Goal: Task Accomplishment & Management: Use online tool/utility

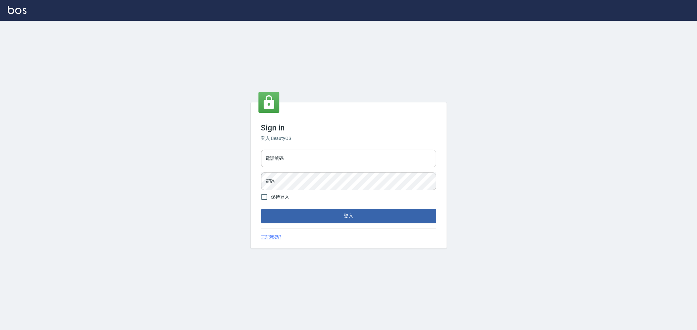
click at [286, 159] on input "電話號碼" at bounding box center [348, 159] width 175 height 18
type input "0955467459"
click at [261, 209] on button "登入" at bounding box center [348, 216] width 175 height 14
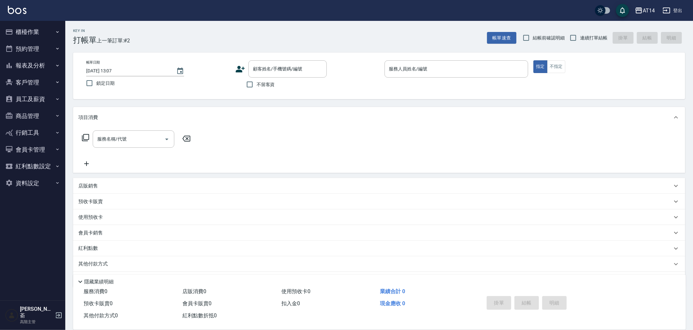
click at [395, 43] on div "Key In 打帳單 上一筆訂單:#2 帳單速查 結帳前確認明細 連續打單結帳 掛單 結帳 明細" at bounding box center [375, 33] width 620 height 24
click at [36, 28] on button "櫃檯作業" at bounding box center [33, 32] width 60 height 17
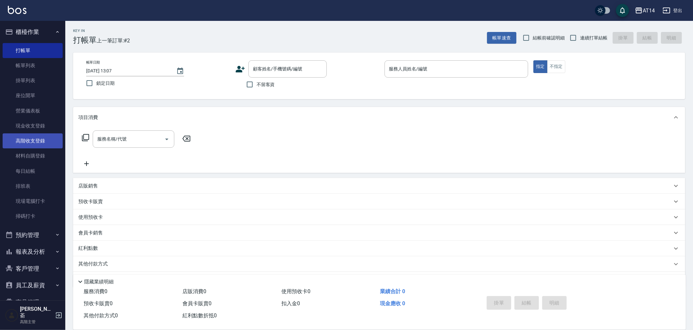
click at [35, 138] on link "高階收支登錄" at bounding box center [33, 141] width 60 height 15
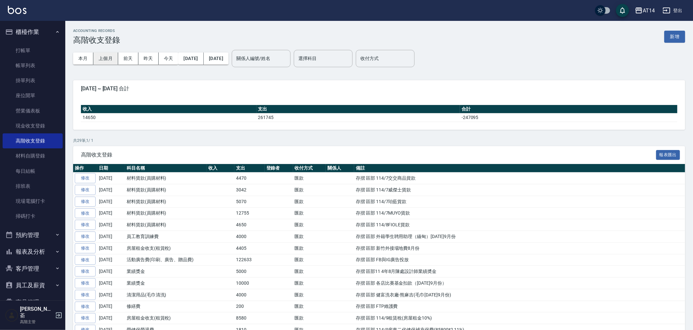
click at [109, 57] on button "上個月" at bounding box center [105, 59] width 25 height 12
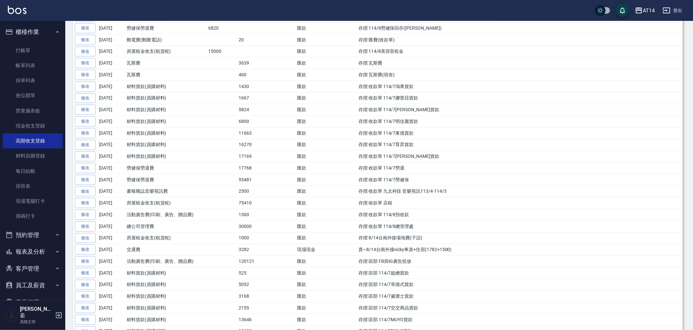
scroll to position [290, 0]
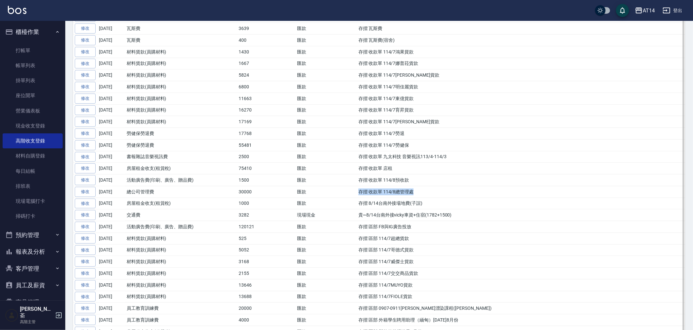
drag, startPoint x: 362, startPoint y: 193, endPoint x: 417, endPoint y: 195, distance: 55.2
click at [417, 195] on td "存摺 收款單 114/8總管理處" at bounding box center [521, 192] width 328 height 12
copy td "存摺 收款單 114/8總管理處"
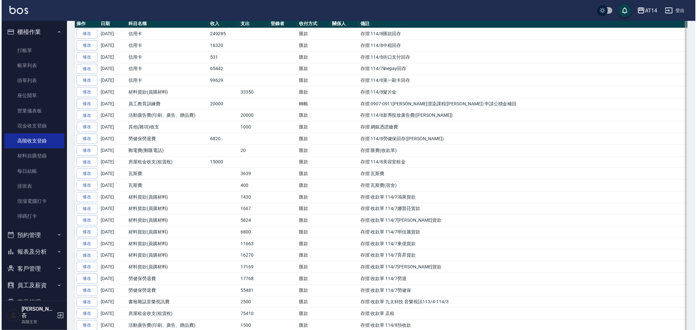
scroll to position [0, 0]
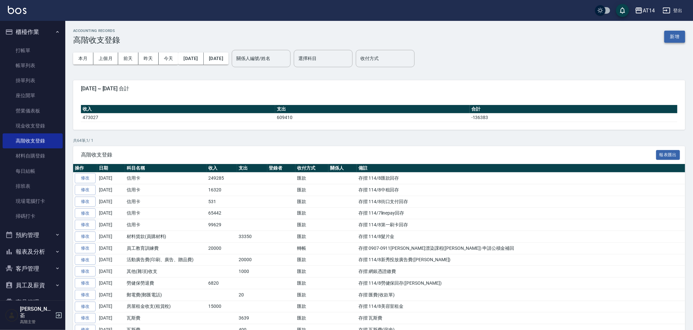
click at [669, 36] on button "新增" at bounding box center [675, 37] width 21 height 12
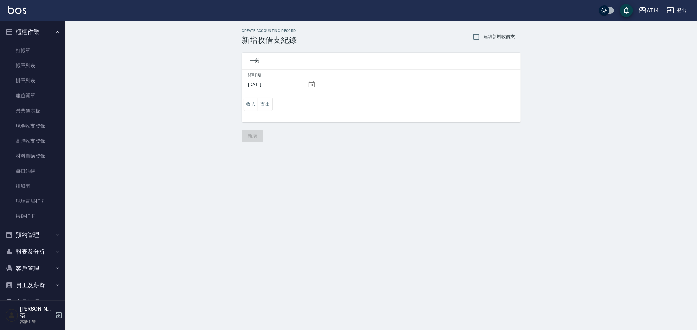
click at [309, 83] on icon at bounding box center [312, 84] width 6 height 7
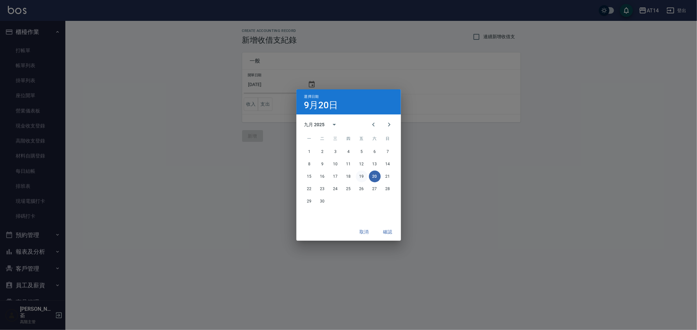
click at [363, 176] on button "19" at bounding box center [362, 177] width 12 height 12
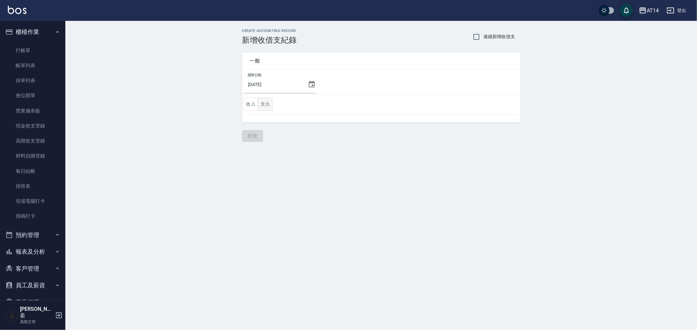
click at [266, 105] on button "支出" at bounding box center [265, 104] width 15 height 13
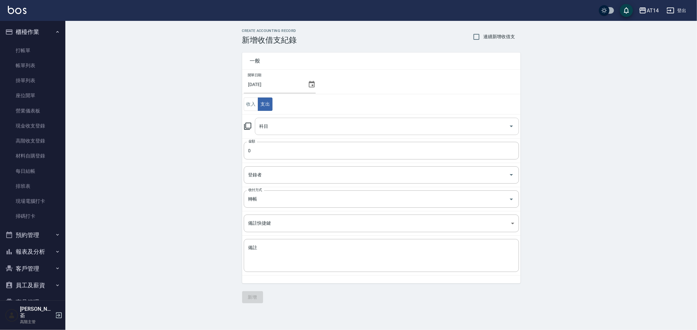
click at [274, 130] on input "科目" at bounding box center [382, 126] width 248 height 11
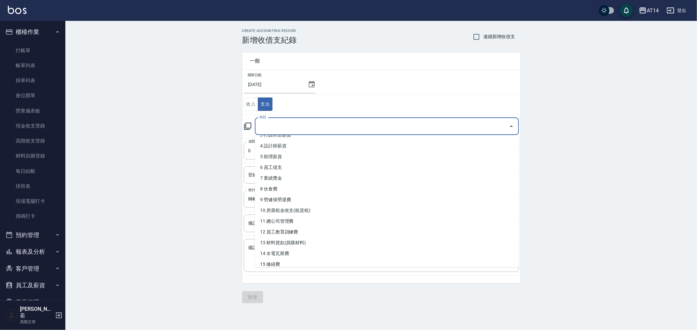
scroll to position [36, 0]
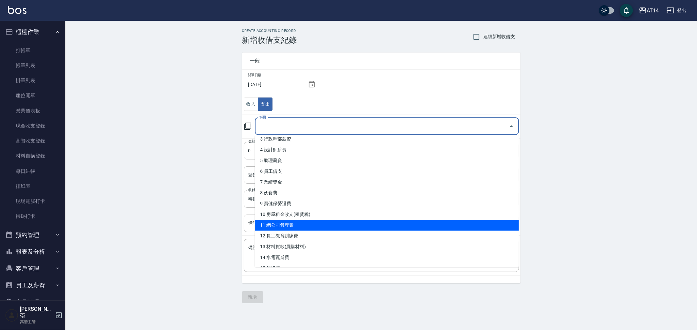
click at [308, 225] on li "11 總公司管理費" at bounding box center [387, 225] width 264 height 11
type input "11 總公司管理費"
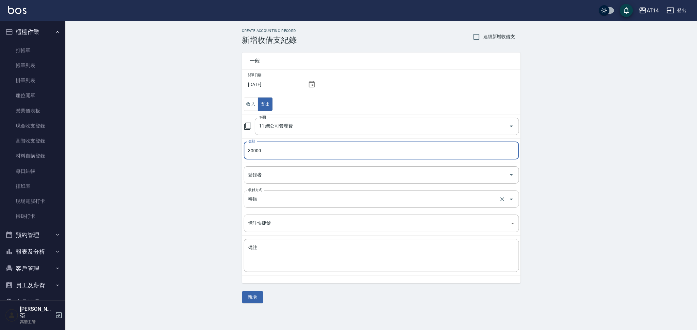
type input "30000"
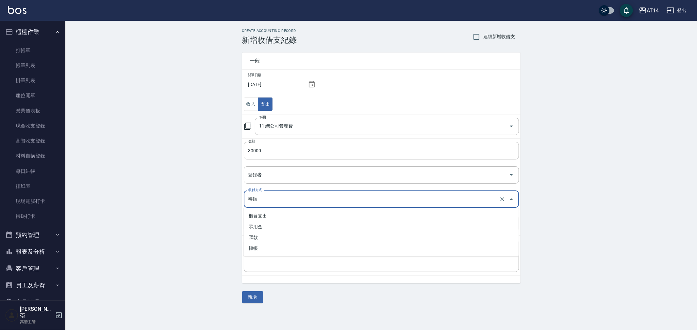
click at [267, 201] on input "轉帳" at bounding box center [372, 199] width 251 height 11
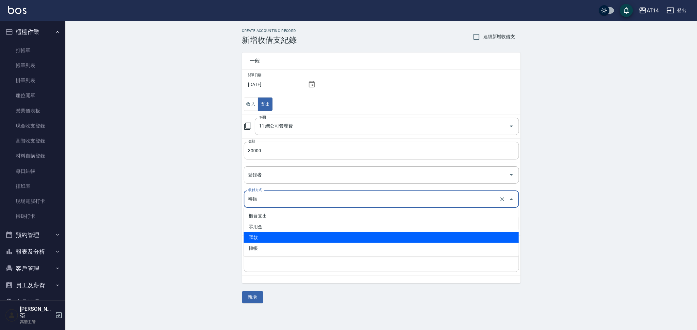
click at [274, 240] on li "匯款" at bounding box center [381, 237] width 275 height 11
type input "匯款"
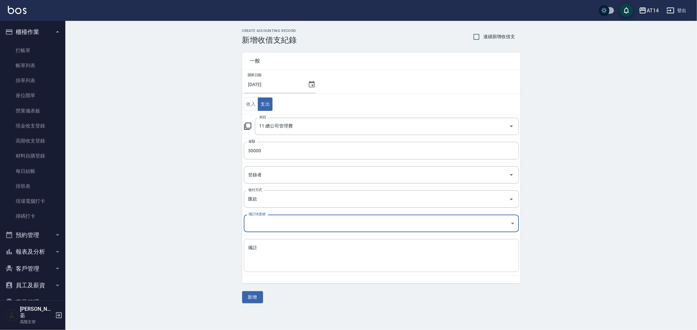
click at [274, 253] on textarea "備註" at bounding box center [381, 256] width 266 height 22
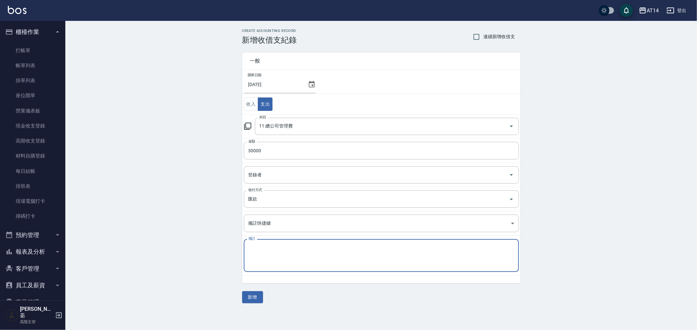
paste textarea "存摺 收款單 114/8總管理處"
click at [286, 248] on textarea "存摺 收款單 114/8總管理處" at bounding box center [381, 256] width 266 height 22
type textarea "存摺 收款單 114/9總管理處"
click at [248, 296] on button "新增" at bounding box center [252, 298] width 21 height 12
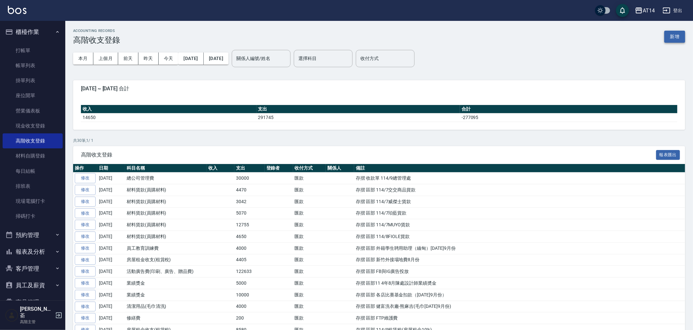
click at [675, 33] on button "新增" at bounding box center [675, 37] width 21 height 12
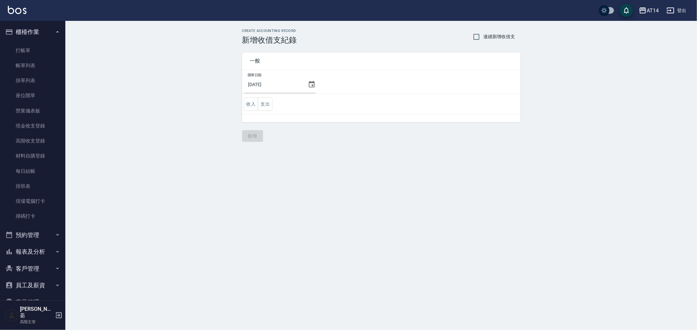
click at [309, 86] on icon at bounding box center [312, 84] width 6 height 7
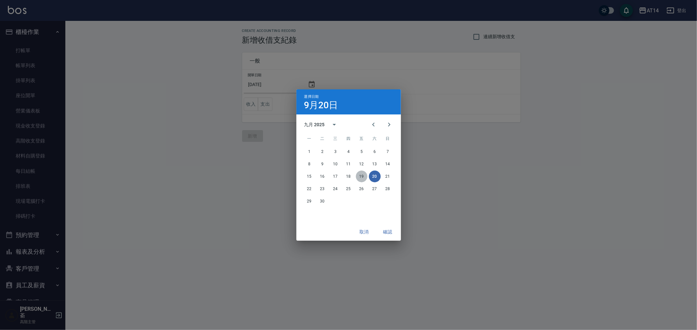
click at [360, 176] on button "19" at bounding box center [362, 177] width 12 height 12
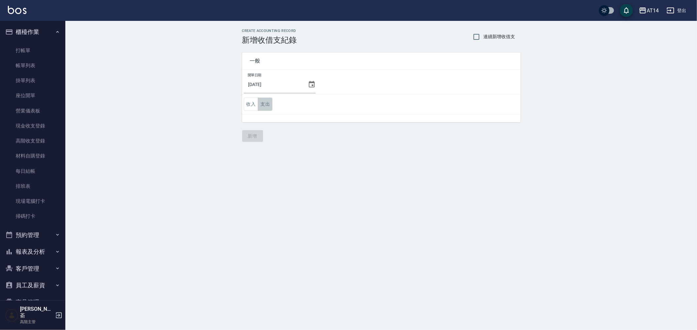
click at [267, 105] on button "支出" at bounding box center [265, 104] width 15 height 13
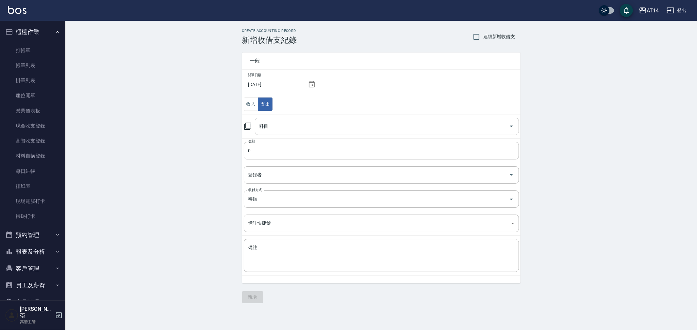
click at [293, 129] on input "科目" at bounding box center [382, 126] width 248 height 11
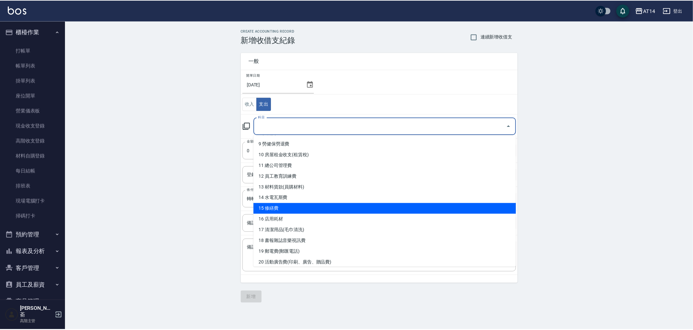
scroll to position [109, 0]
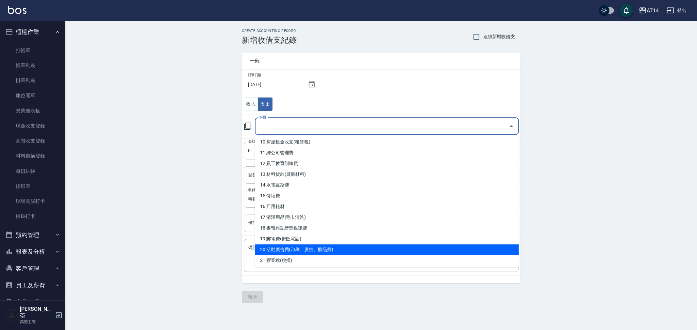
click at [350, 247] on li "20 活動廣告費(印刷、廣告、贈品費)" at bounding box center [387, 250] width 264 height 11
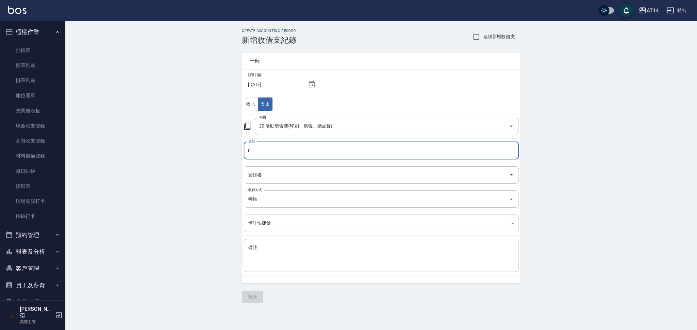
type input "20 活動廣告費(印刷、廣告、贈品費)"
type input "1500"
click at [269, 201] on input "轉帳" at bounding box center [372, 199] width 251 height 11
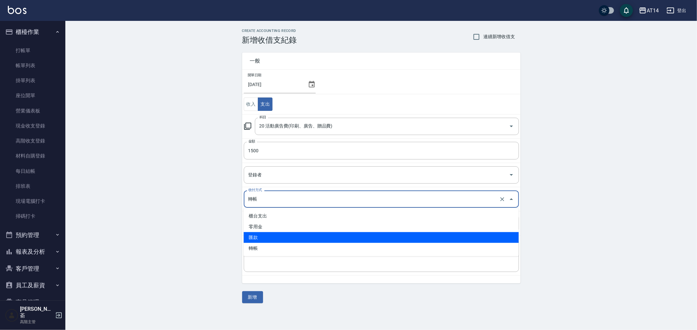
click at [272, 239] on li "匯款" at bounding box center [381, 237] width 275 height 11
type input "匯款"
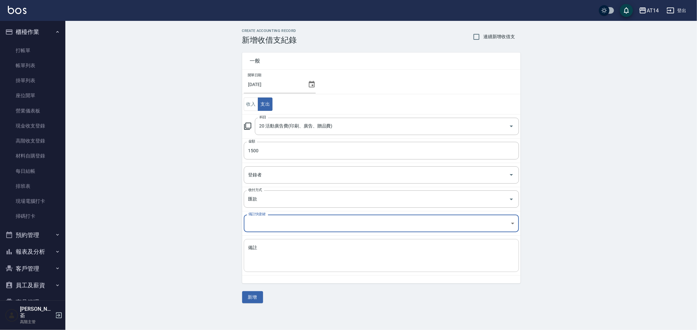
click at [270, 258] on textarea "備註" at bounding box center [381, 256] width 266 height 22
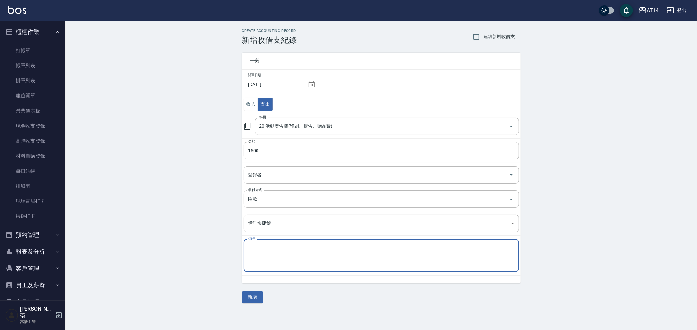
paste textarea "存摺 收款單 114/8總管理處"
drag, startPoint x: 283, startPoint y: 247, endPoint x: 325, endPoint y: 251, distance: 42.6
click at [325, 251] on textarea "存摺 收款單 114/8總管理處" at bounding box center [381, 256] width 266 height 22
type textarea "存摺 收款單 114/9預收款"
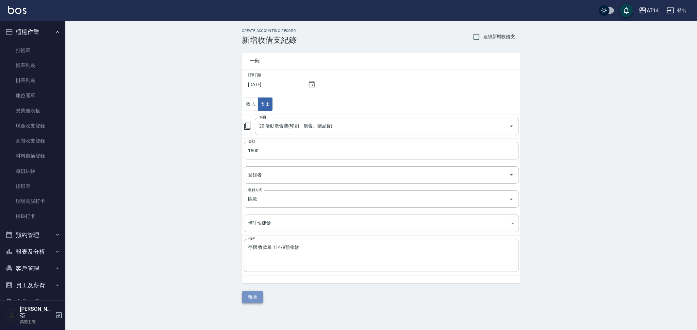
click at [252, 297] on button "新增" at bounding box center [252, 298] width 21 height 12
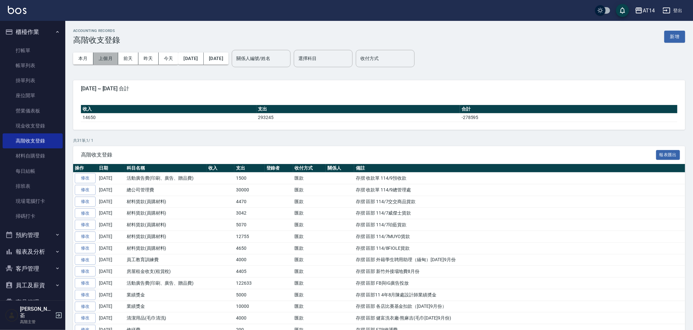
click at [105, 58] on button "上個月" at bounding box center [105, 59] width 25 height 12
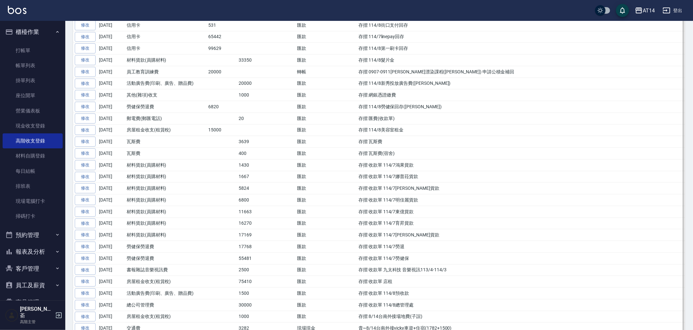
scroll to position [254, 0]
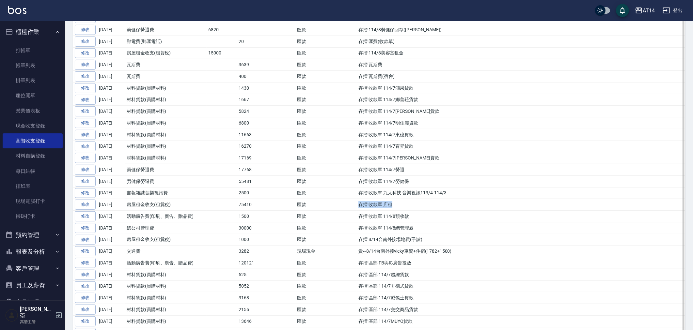
drag, startPoint x: 357, startPoint y: 206, endPoint x: 393, endPoint y: 207, distance: 36.2
click at [393, 207] on td "存摺 收款單 店租" at bounding box center [521, 205] width 328 height 12
copy td "存摺 收款單 店租"
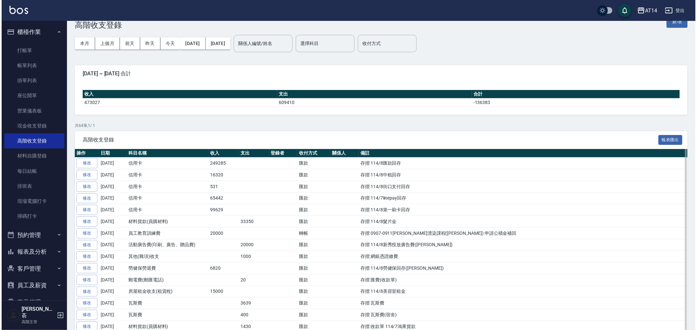
scroll to position [0, 0]
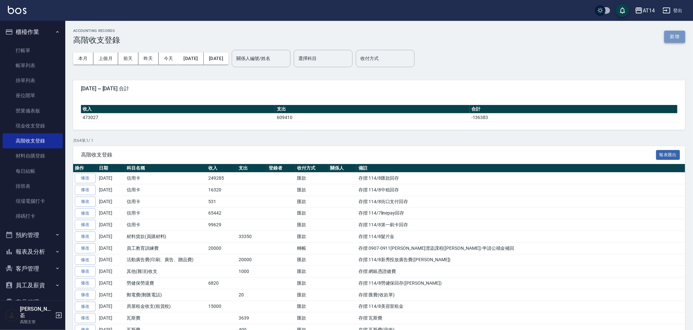
click at [681, 36] on button "新增" at bounding box center [675, 37] width 21 height 12
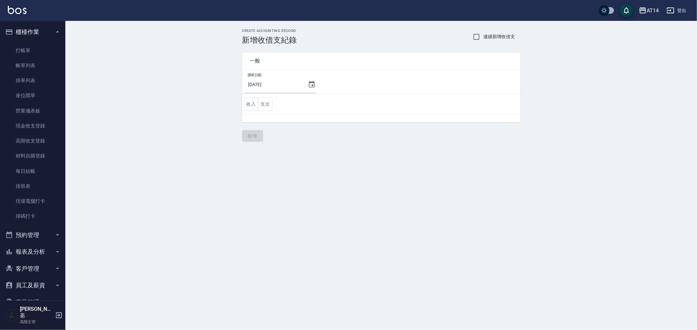
click at [308, 85] on icon at bounding box center [312, 85] width 8 height 8
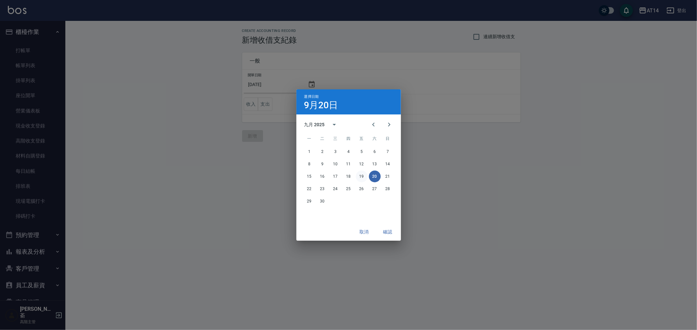
click at [360, 175] on button "19" at bounding box center [362, 177] width 12 height 12
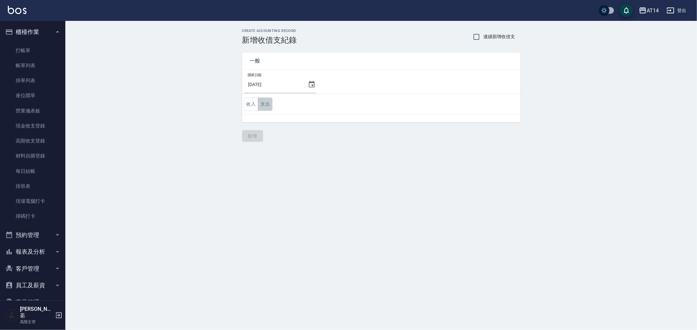
click at [266, 103] on button "支出" at bounding box center [265, 104] width 15 height 13
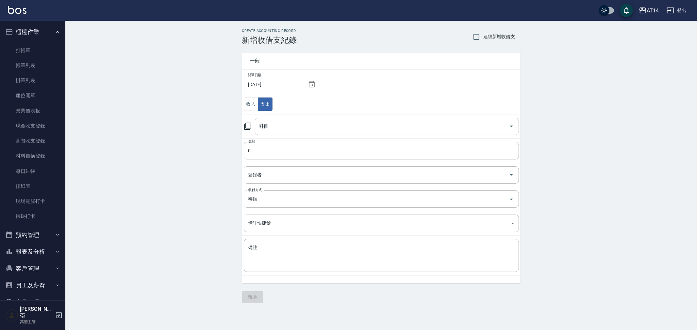
click at [282, 133] on div "科目" at bounding box center [387, 126] width 264 height 17
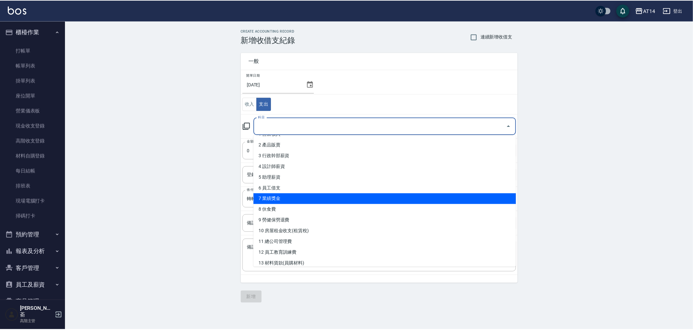
scroll to position [72, 0]
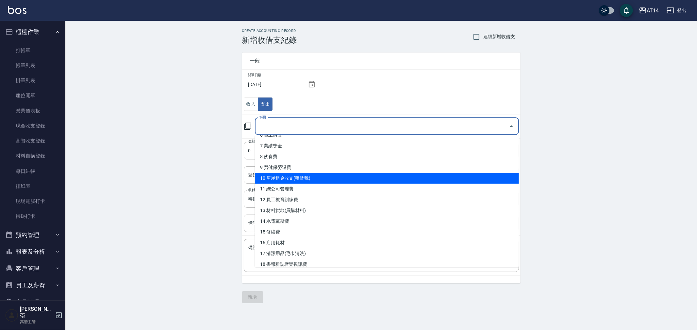
click at [317, 180] on li "10 房屋租金收支(租賃稅)" at bounding box center [387, 178] width 264 height 11
type input "10 房屋租金收支(租賃稅)"
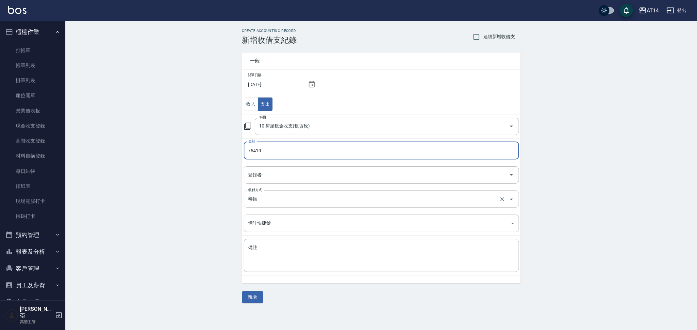
type input "75410"
click at [289, 201] on input "轉帳" at bounding box center [372, 199] width 251 height 11
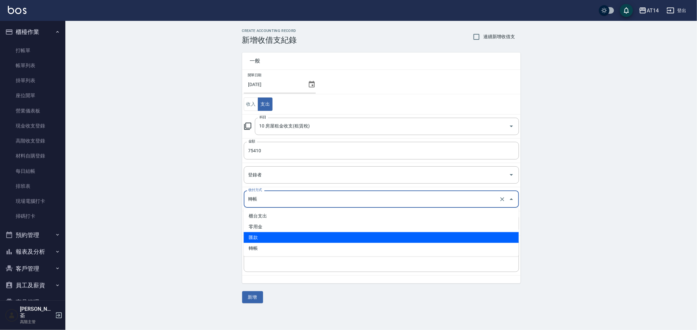
click at [289, 238] on li "匯款" at bounding box center [381, 237] width 275 height 11
type input "匯款"
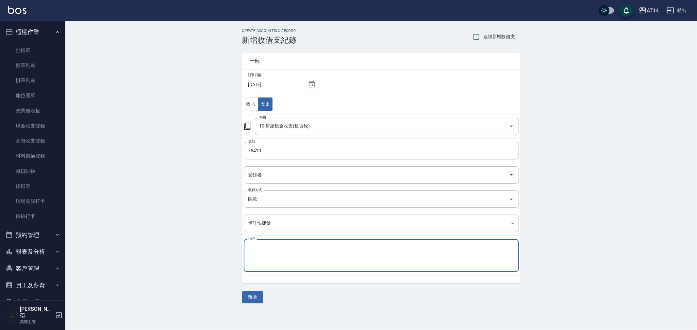
paste textarea "存摺 收款單 店租"
type textarea "存摺 收款單 店租"
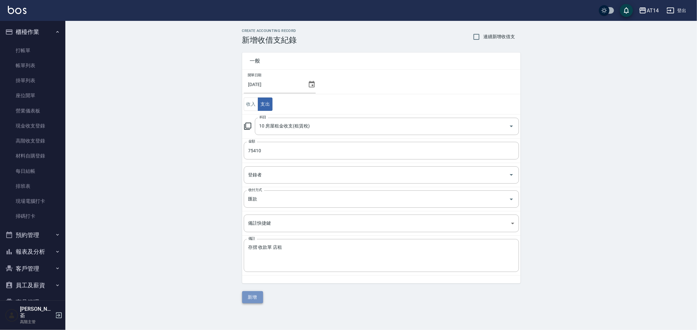
click at [251, 298] on button "新增" at bounding box center [252, 298] width 21 height 12
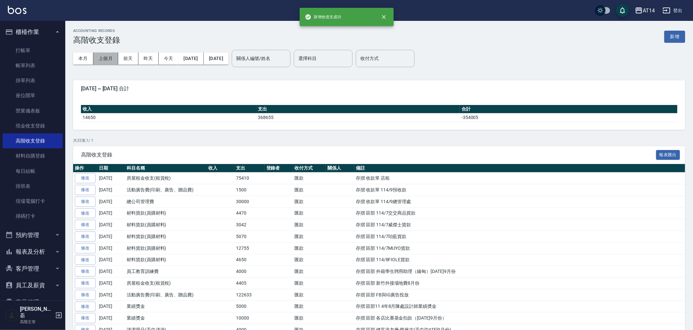
click at [104, 58] on button "上個月" at bounding box center [105, 59] width 25 height 12
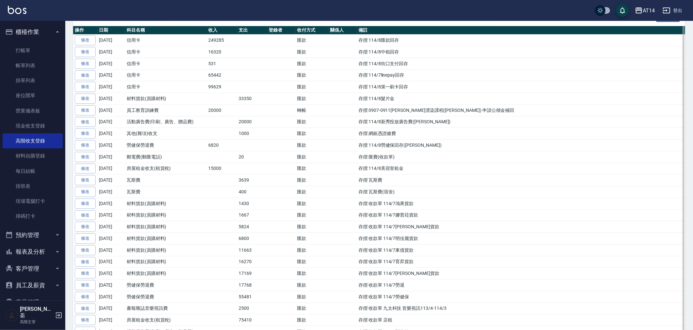
scroll to position [145, 0]
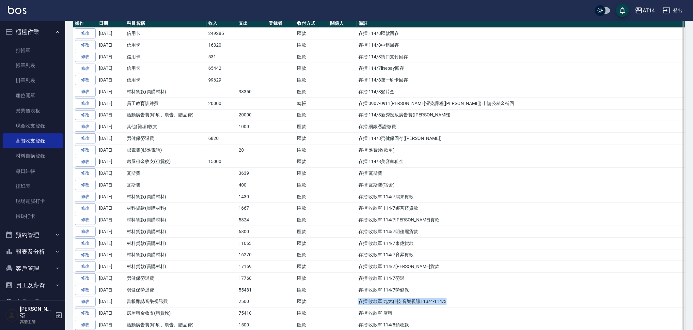
drag, startPoint x: 368, startPoint y: 303, endPoint x: 455, endPoint y: 303, distance: 86.5
click at [455, 303] on td "存摺 收款單 九太科技 音樂視訊113/4-114/3" at bounding box center [521, 302] width 328 height 12
copy td "存摺 收款單 九太科技 音樂視訊113/4-114/3"
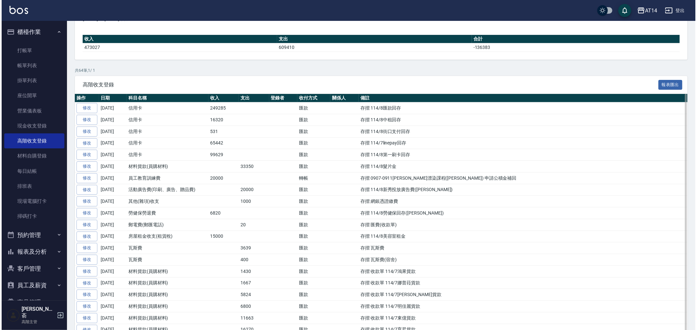
scroll to position [0, 0]
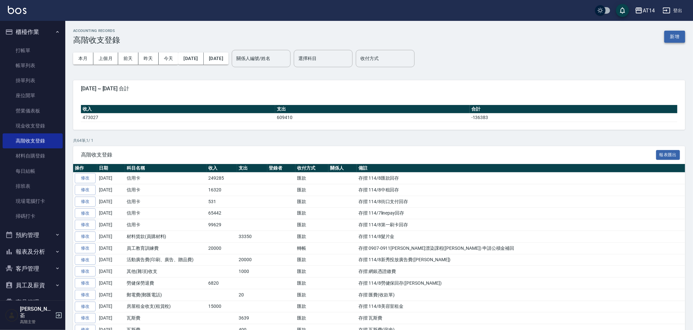
click at [675, 34] on button "新增" at bounding box center [675, 37] width 21 height 12
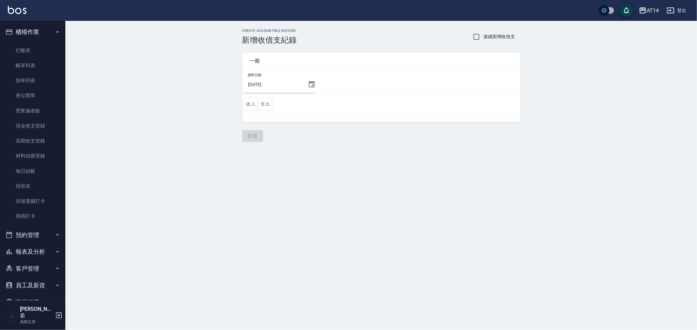
click at [309, 85] on icon at bounding box center [312, 85] width 8 height 8
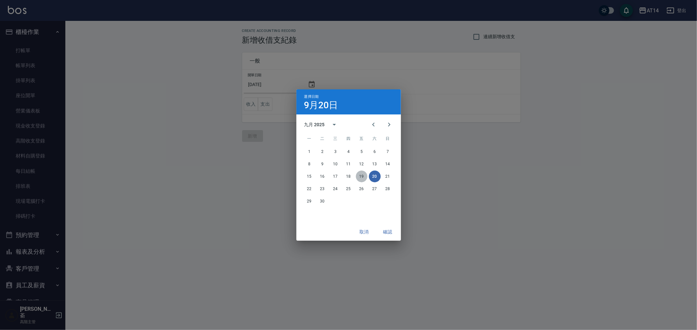
click at [361, 176] on button "19" at bounding box center [362, 177] width 12 height 12
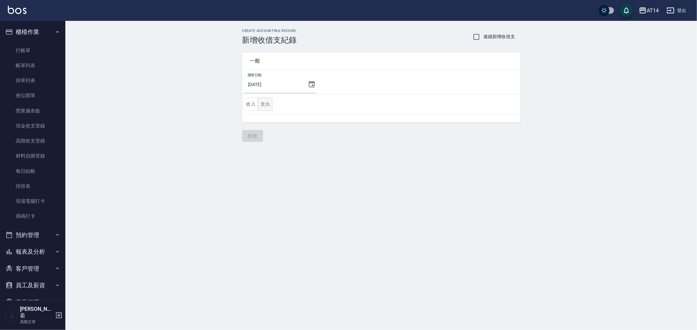
click at [266, 100] on button "支出" at bounding box center [265, 104] width 15 height 13
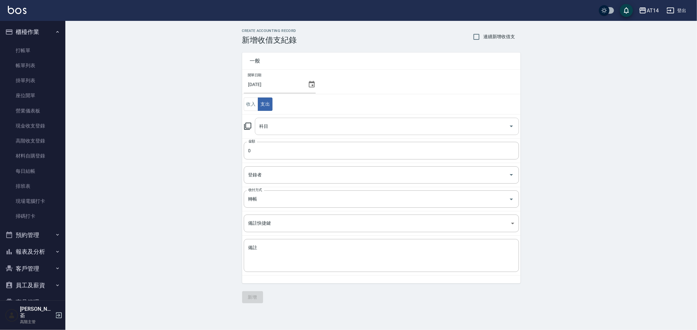
click at [287, 129] on input "科目" at bounding box center [382, 126] width 248 height 11
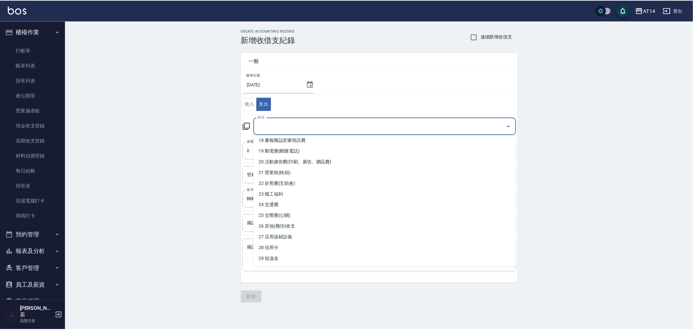
scroll to position [195, 0]
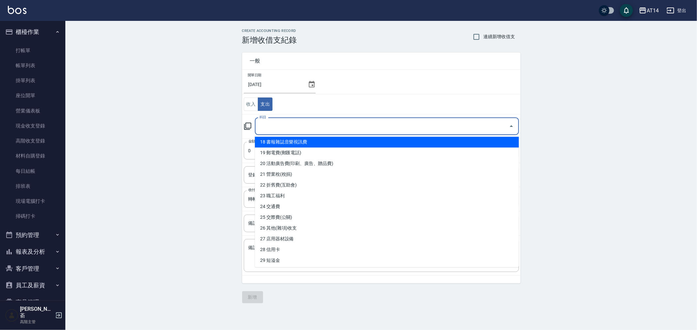
click at [328, 142] on li "18 書報雜誌音樂視訊費" at bounding box center [387, 142] width 264 height 11
type input "18 書報雜誌音樂視訊費"
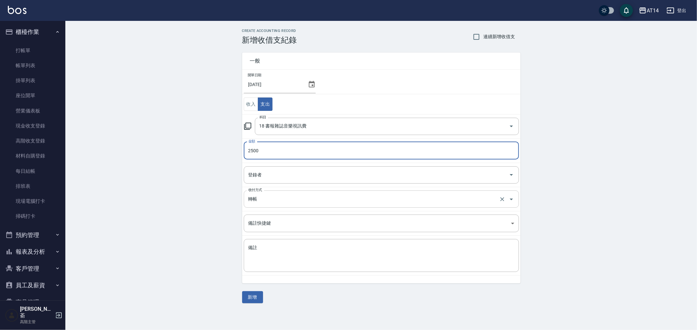
type input "2500"
click at [287, 200] on input "轉帳" at bounding box center [372, 199] width 251 height 11
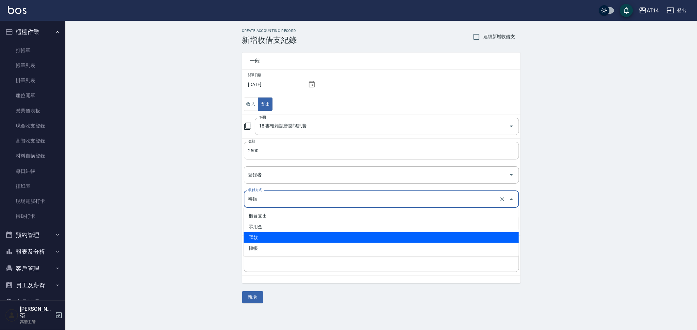
click at [283, 236] on li "匯款" at bounding box center [381, 237] width 275 height 11
type input "匯款"
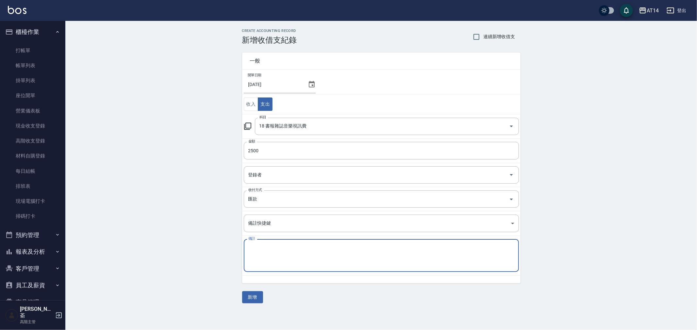
paste textarea "存摺 收款單 九太科技 音樂視訊113/4-114/3"
type textarea "存摺 收款單 九太科技 音樂視訊113/4-114/3"
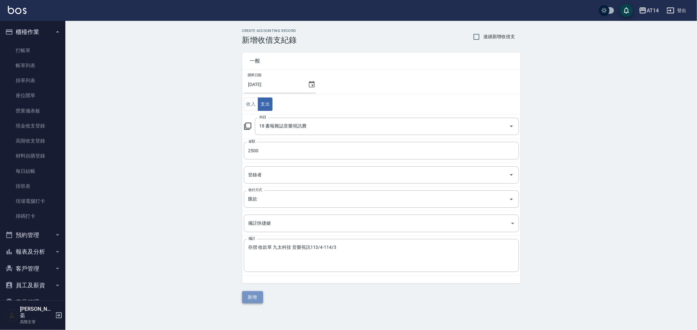
click at [254, 295] on button "新增" at bounding box center [252, 298] width 21 height 12
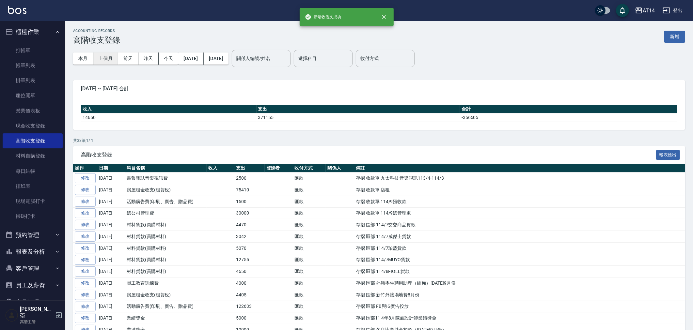
click at [106, 57] on button "上個月" at bounding box center [105, 59] width 25 height 12
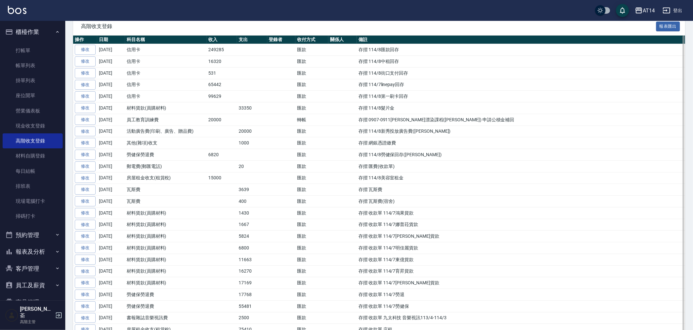
scroll to position [145, 0]
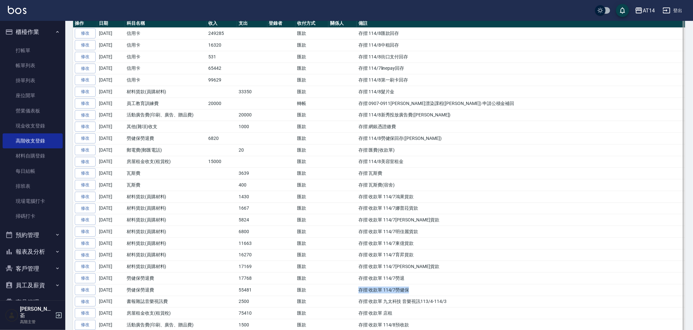
drag, startPoint x: 360, startPoint y: 292, endPoint x: 409, endPoint y: 292, distance: 49.3
click at [409, 292] on td "存摺 收款單 114/7勞健保" at bounding box center [521, 290] width 328 height 12
copy td "存摺 收款單 114/7勞健保"
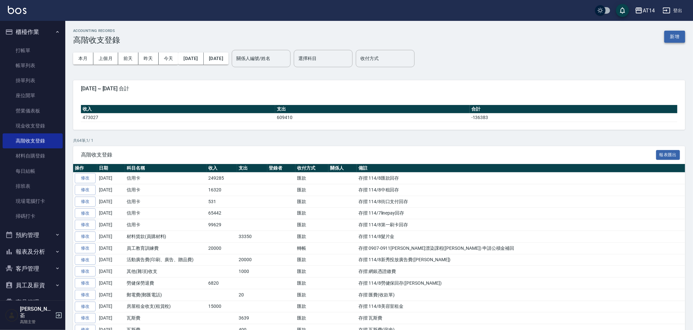
click at [676, 34] on button "新增" at bounding box center [675, 37] width 21 height 12
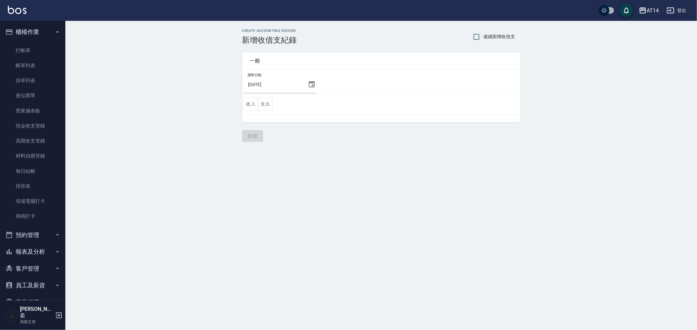
click at [310, 83] on icon at bounding box center [312, 84] width 6 height 7
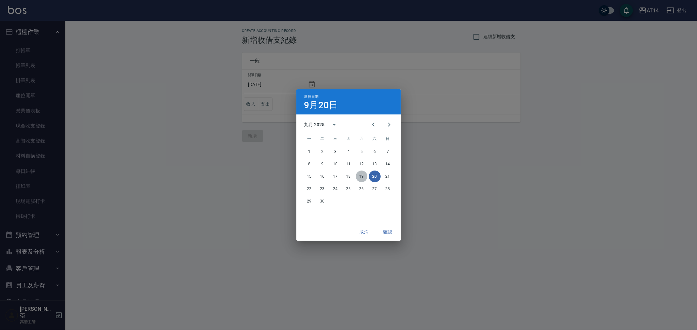
click at [361, 175] on button "19" at bounding box center [362, 177] width 12 height 12
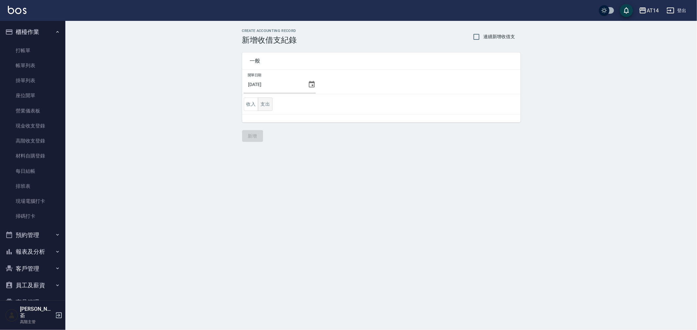
click at [264, 103] on button "支出" at bounding box center [265, 104] width 15 height 13
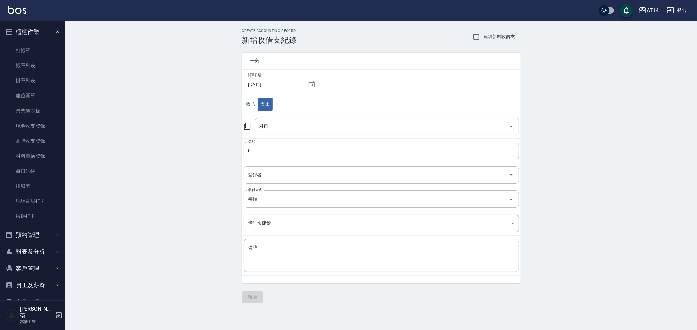
click at [281, 125] on input "科目" at bounding box center [382, 126] width 248 height 11
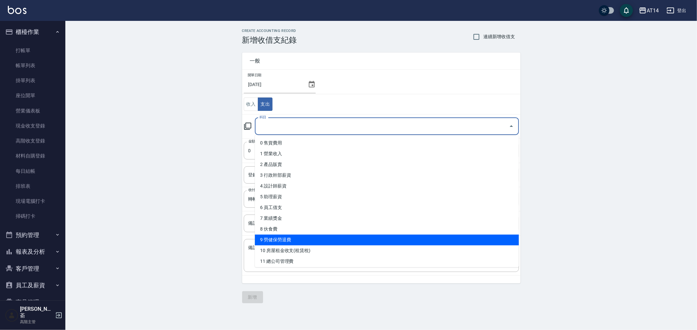
click at [328, 241] on li "9 勞健保勞退費" at bounding box center [387, 240] width 264 height 11
type input "9 勞健保勞退費"
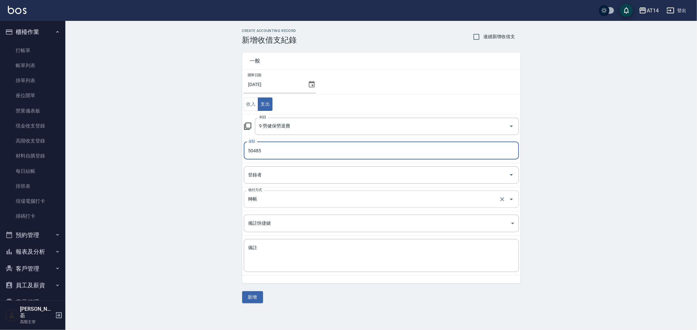
type input "50485"
click at [289, 201] on input "轉帳" at bounding box center [372, 199] width 251 height 11
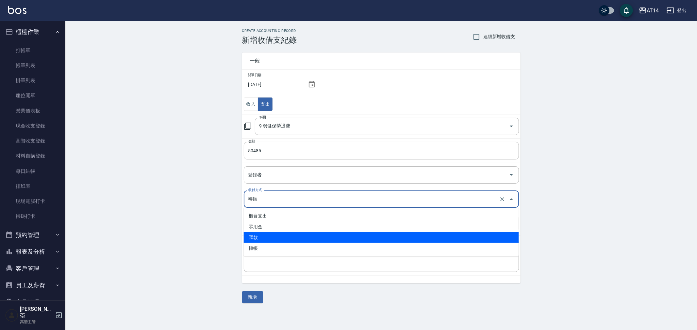
click at [296, 239] on li "匯款" at bounding box center [381, 237] width 275 height 11
type input "匯款"
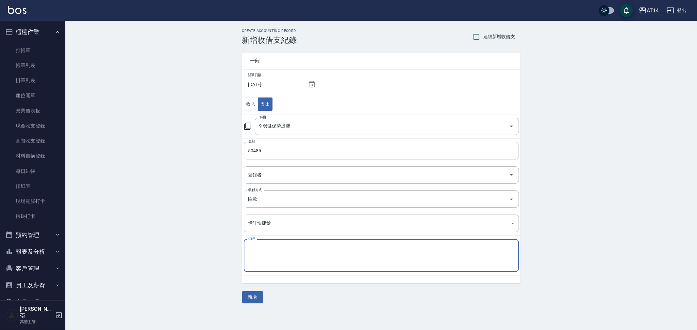
paste textarea "存摺 收款單 114/7勞健保"
click at [286, 249] on textarea "存摺 收款單 114/7勞健保" at bounding box center [381, 256] width 266 height 22
type textarea "存摺 收款單 114/8勞健保"
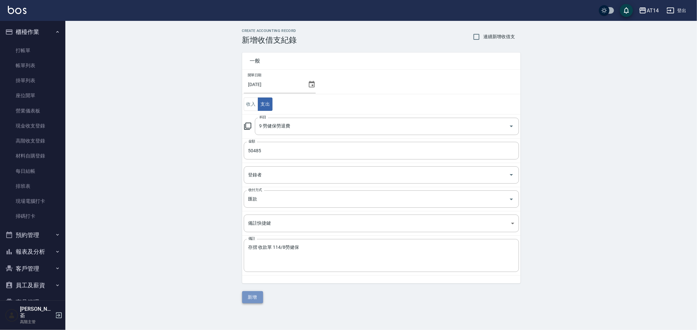
click at [253, 296] on button "新增" at bounding box center [252, 298] width 21 height 12
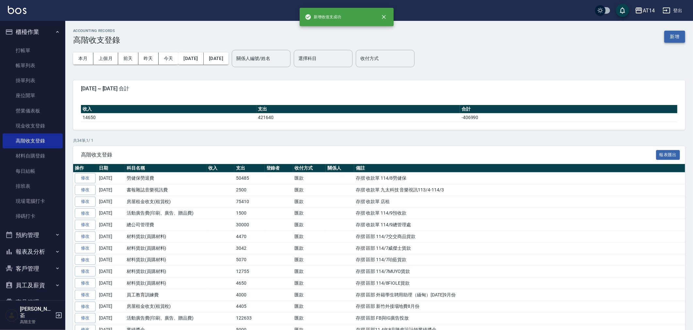
click at [674, 37] on button "新增" at bounding box center [675, 37] width 21 height 12
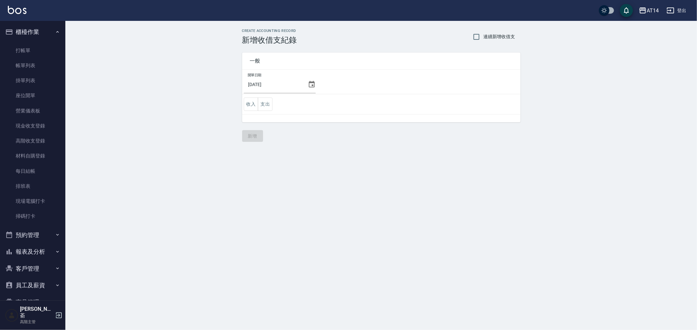
click at [308, 83] on icon at bounding box center [312, 85] width 8 height 8
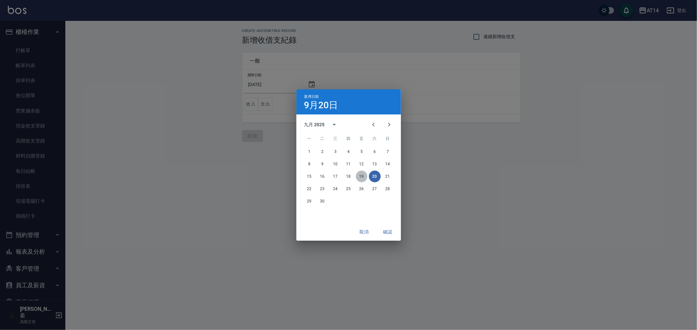
click at [360, 175] on button "19" at bounding box center [362, 177] width 12 height 12
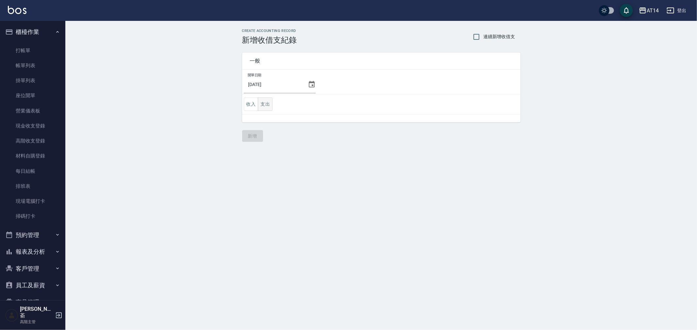
click at [266, 101] on button "支出" at bounding box center [265, 104] width 15 height 13
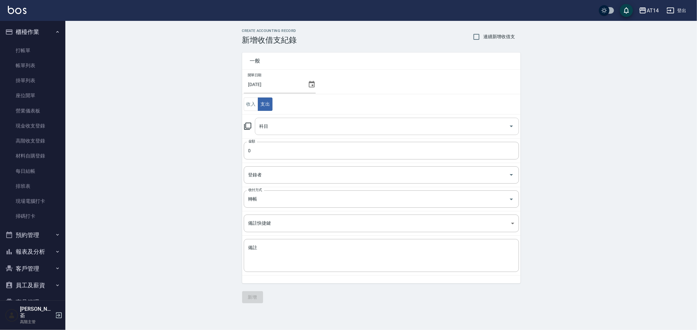
click at [285, 133] on div "科目" at bounding box center [387, 126] width 264 height 17
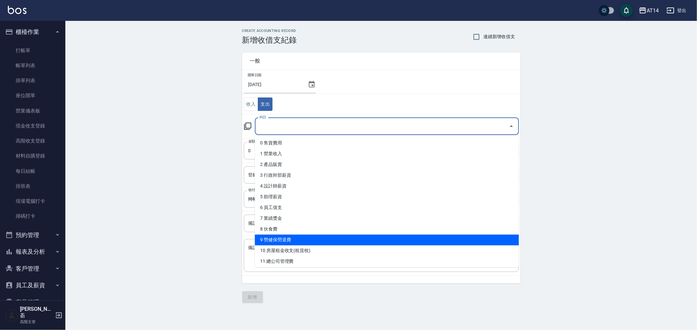
click at [324, 241] on li "9 勞健保勞退費" at bounding box center [387, 240] width 264 height 11
type input "9 勞健保勞退費"
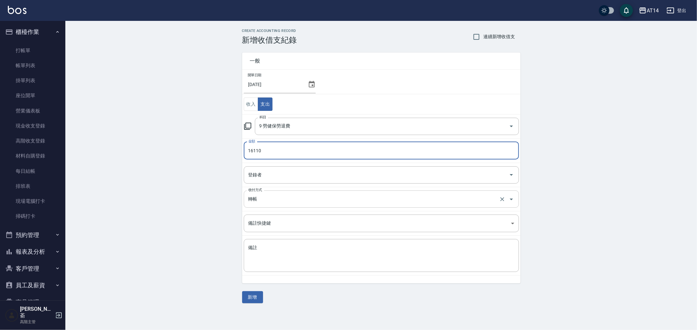
type input "16110"
click at [265, 200] on input "轉帳" at bounding box center [372, 199] width 251 height 11
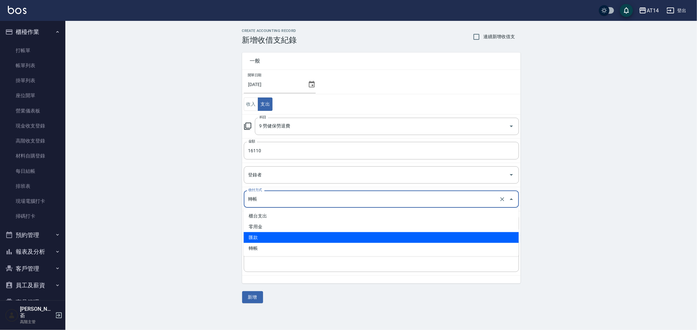
click at [268, 235] on li "匯款" at bounding box center [381, 237] width 275 height 11
type input "匯款"
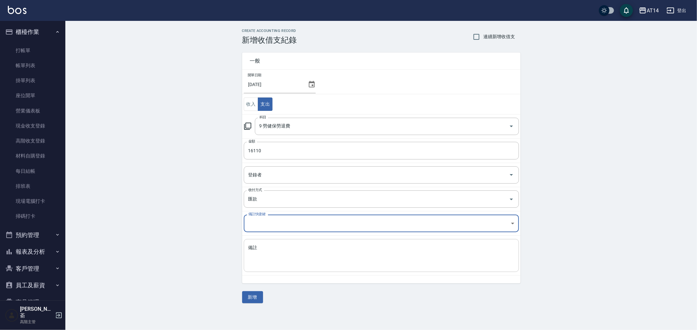
click at [268, 249] on textarea "備註" at bounding box center [381, 256] width 266 height 22
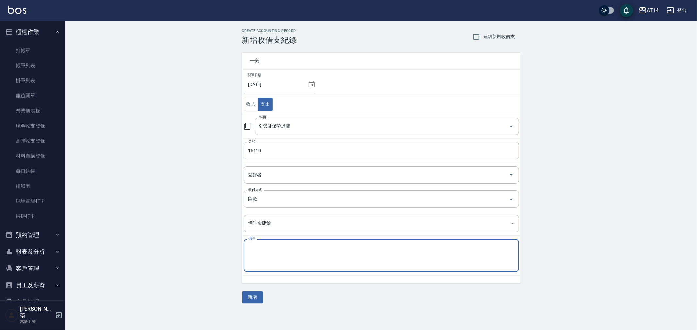
paste textarea "存摺 收款單 114/7勞健保"
click at [284, 248] on textarea "存摺 收款單 114/7勞健保" at bounding box center [381, 256] width 266 height 22
type textarea "存摺 收款單 114/8勞退"
click at [252, 296] on button "新增" at bounding box center [252, 298] width 21 height 12
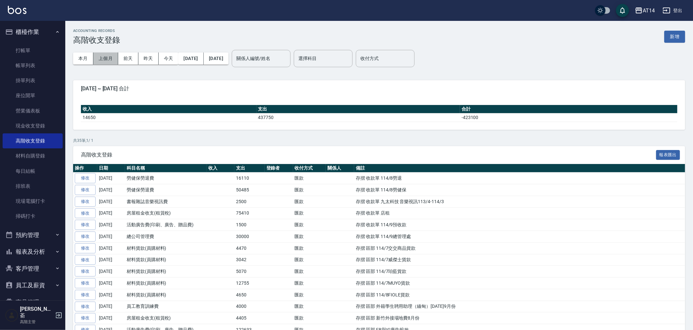
drag, startPoint x: 103, startPoint y: 58, endPoint x: 122, endPoint y: 67, distance: 21.5
click at [103, 57] on button "上個月" at bounding box center [105, 59] width 25 height 12
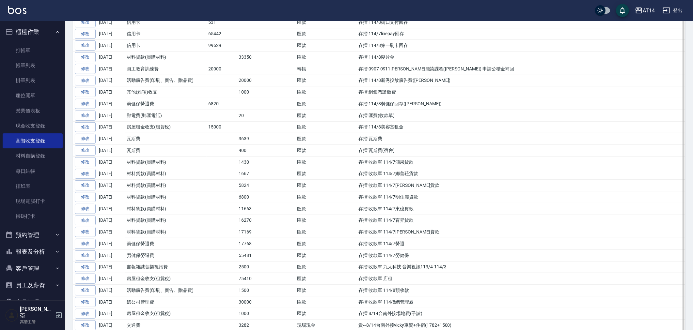
scroll to position [181, 0]
drag, startPoint x: 358, startPoint y: 231, endPoint x: 417, endPoint y: 230, distance: 58.8
click at [417, 230] on td "存摺 收款單 114/7[PERSON_NAME]貨款" at bounding box center [521, 231] width 328 height 12
copy td "存摺 收款單 114/7[PERSON_NAME]貨款"
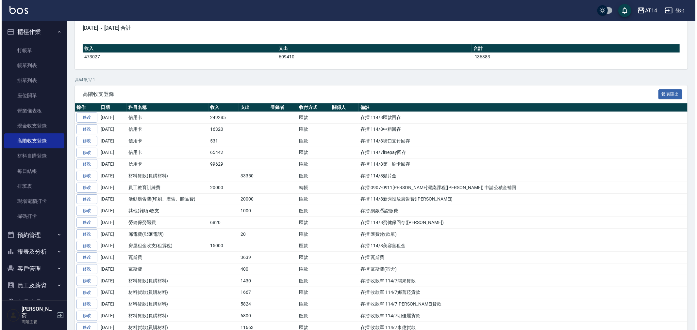
scroll to position [0, 0]
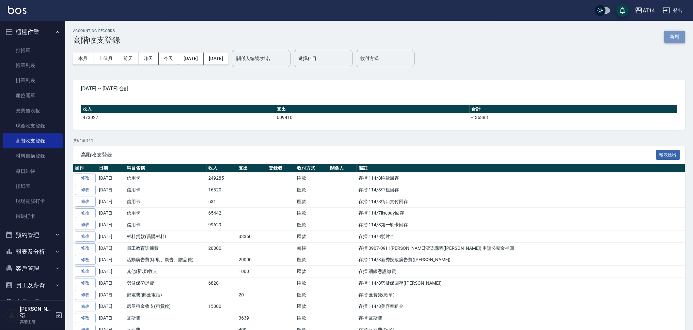
click at [678, 35] on button "新增" at bounding box center [675, 37] width 21 height 12
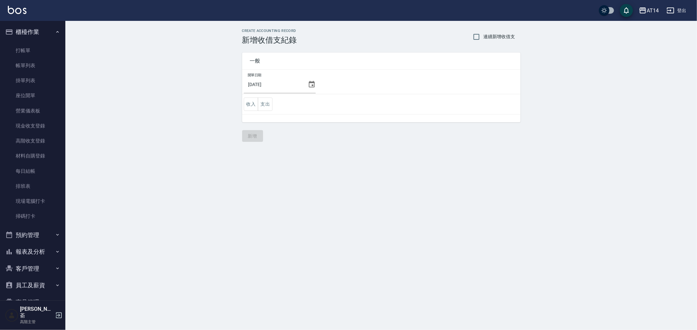
click at [309, 83] on icon at bounding box center [312, 85] width 8 height 8
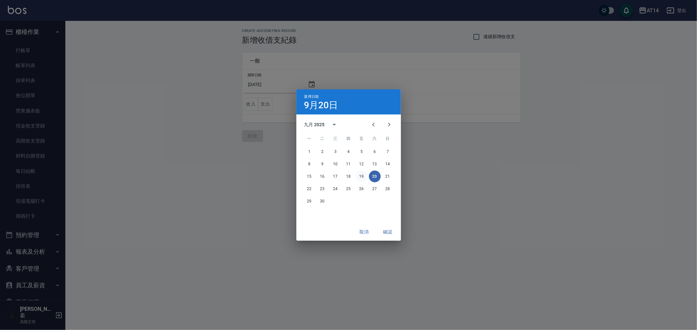
click at [361, 175] on button "19" at bounding box center [362, 177] width 12 height 12
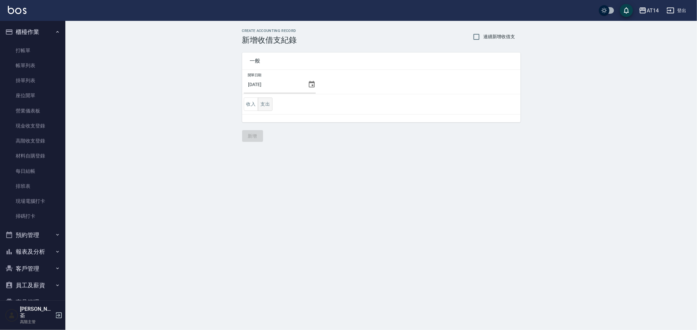
drag, startPoint x: 264, startPoint y: 103, endPoint x: 267, endPoint y: 108, distance: 6.1
click at [264, 102] on button "支出" at bounding box center [265, 104] width 15 height 13
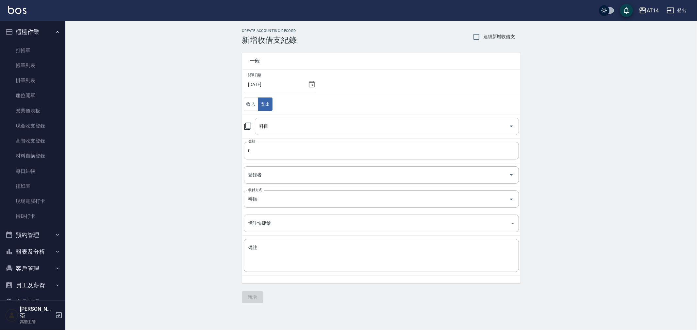
click at [277, 125] on input "科目" at bounding box center [382, 126] width 248 height 11
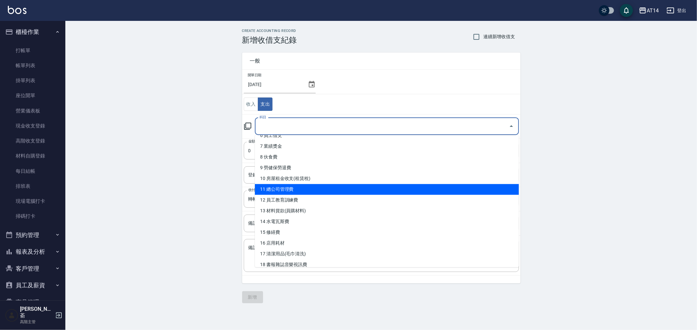
scroll to position [72, 0]
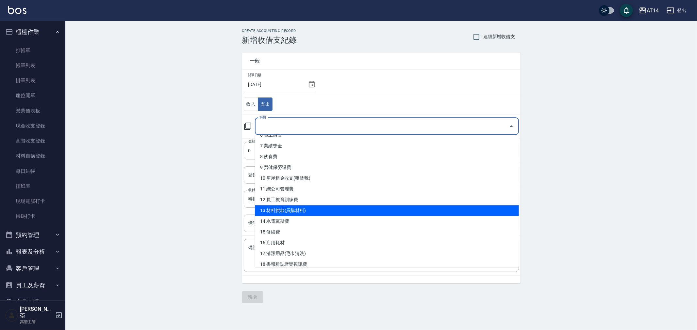
click at [312, 212] on li "13 材料貨款(員購材料)" at bounding box center [387, 210] width 264 height 11
type input "13 材料貨款(員購材料)"
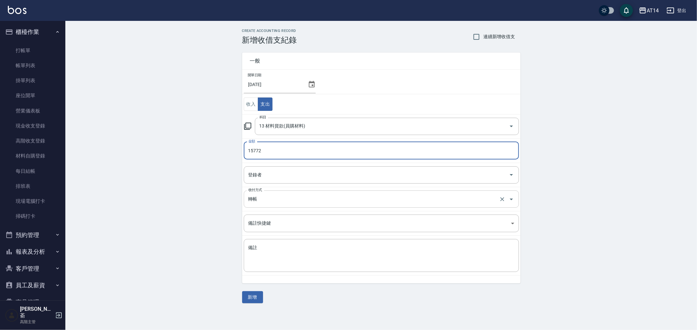
type input "15772"
click at [293, 204] on input "轉帳" at bounding box center [372, 199] width 251 height 11
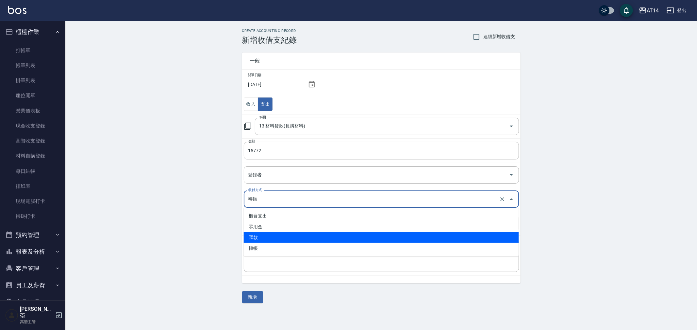
click at [294, 235] on li "匯款" at bounding box center [381, 237] width 275 height 11
type input "匯款"
drag, startPoint x: 294, startPoint y: 235, endPoint x: 287, endPoint y: 245, distance: 12.6
click at [294, 236] on tbody "開單日期 [DATE] 收入 支出 科目 13 材料貨款(員購材料) 科目 金額 15772 金額 登錄者 登錄者 收付方式 匯款 收付方式 備註快捷鍵 ​ …" at bounding box center [381, 173] width 278 height 206
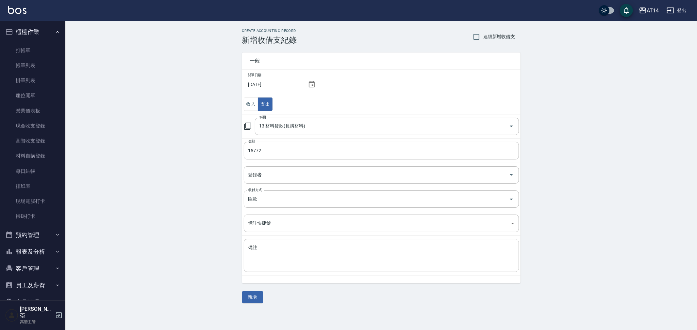
click at [286, 248] on textarea "備註" at bounding box center [381, 256] width 266 height 22
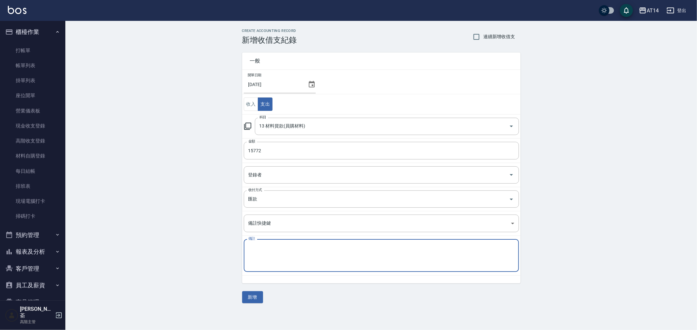
paste textarea "存摺 收款單 114/7[PERSON_NAME]貨款"
click at [313, 152] on input "15772" at bounding box center [381, 151] width 275 height 18
click at [285, 248] on textarea "存摺 收款單 114/7[PERSON_NAME]貨款" at bounding box center [381, 256] width 266 height 22
type textarea "存摺 收款單 114/8[PERSON_NAME]貨款"
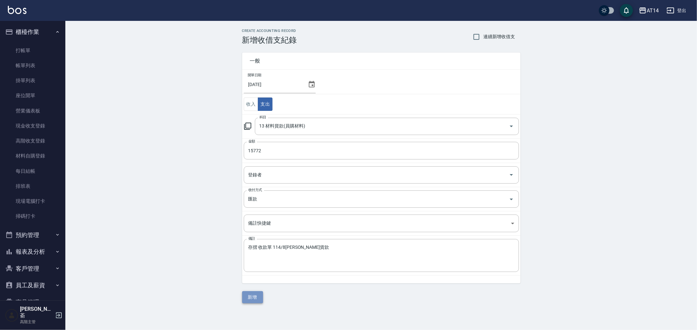
click at [253, 295] on button "新增" at bounding box center [252, 298] width 21 height 12
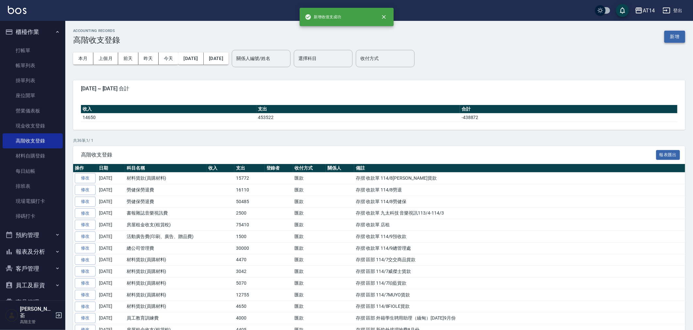
click at [673, 33] on button "新增" at bounding box center [675, 37] width 21 height 12
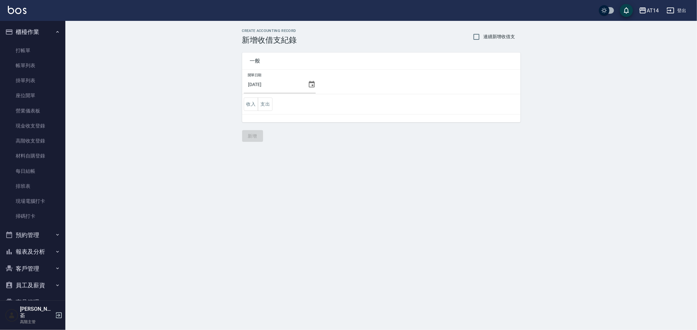
click at [308, 83] on icon at bounding box center [312, 85] width 8 height 8
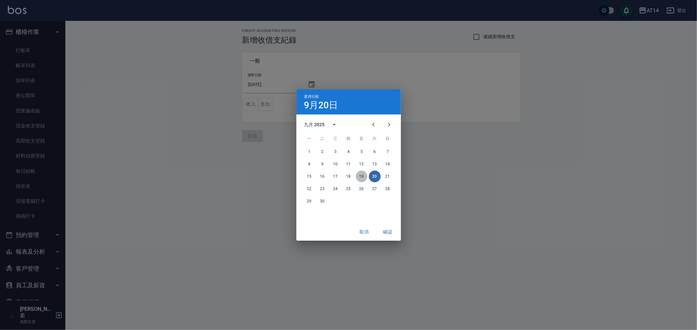
click at [360, 175] on button "19" at bounding box center [362, 177] width 12 height 12
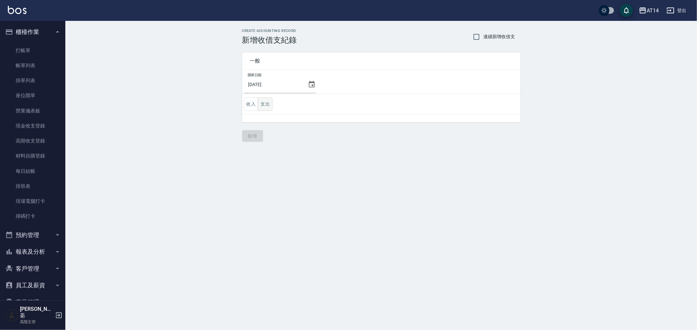
click at [267, 103] on button "支出" at bounding box center [265, 104] width 15 height 13
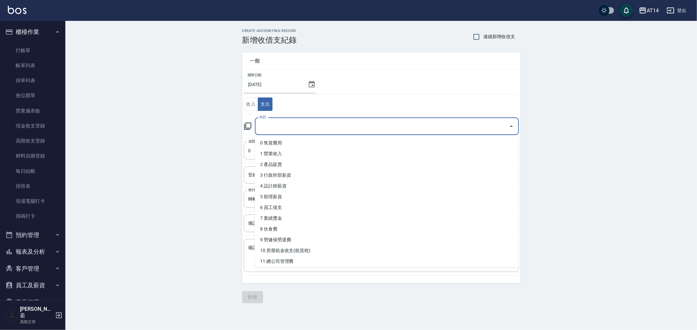
drag, startPoint x: 283, startPoint y: 130, endPoint x: 287, endPoint y: 133, distance: 4.9
click at [284, 128] on input "科目" at bounding box center [382, 126] width 248 height 11
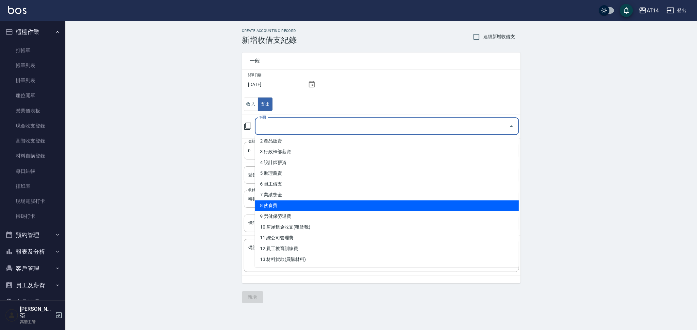
scroll to position [36, 0]
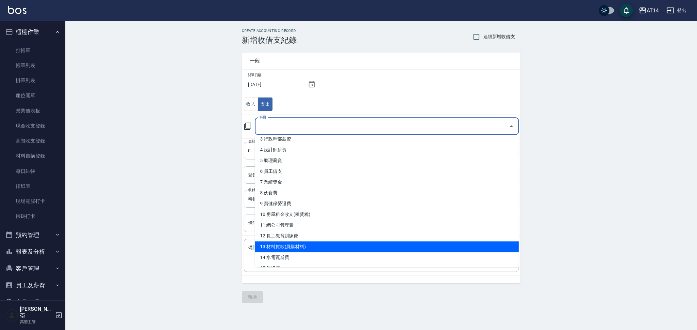
click at [323, 247] on li "13 材料貨款(員購材料)" at bounding box center [387, 247] width 264 height 11
type input "13 材料貨款(員購材料)"
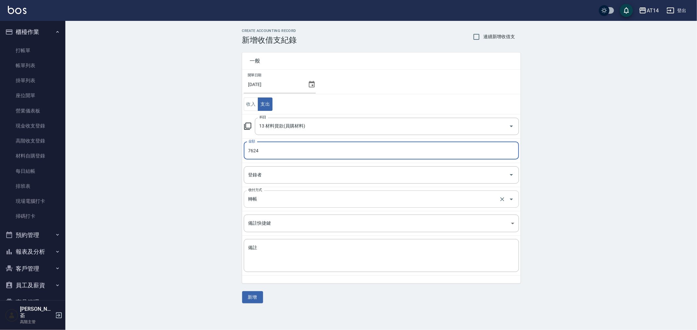
type input "7624"
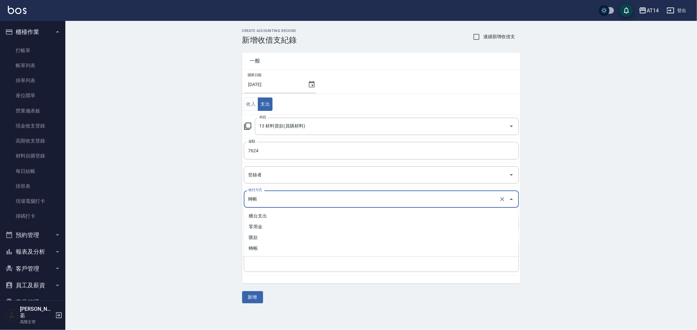
click at [264, 198] on input "轉帳" at bounding box center [372, 199] width 251 height 11
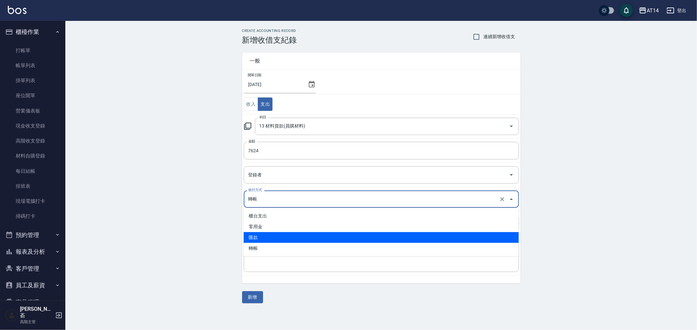
click at [266, 234] on li "匯款" at bounding box center [381, 237] width 275 height 11
type input "匯款"
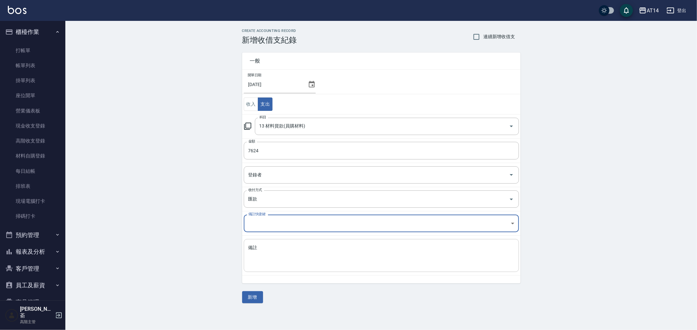
click at [263, 250] on textarea "備註" at bounding box center [381, 256] width 266 height 22
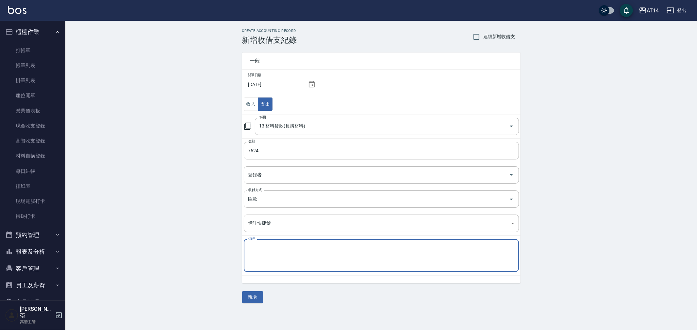
paste textarea "存摺 收款單 114/7[PERSON_NAME]貨款"
click at [295, 250] on textarea "存摺 收款單 114/7[PERSON_NAME]貨款" at bounding box center [381, 256] width 266 height 22
type textarea "存摺 收款單 114/8娜普菈貨款"
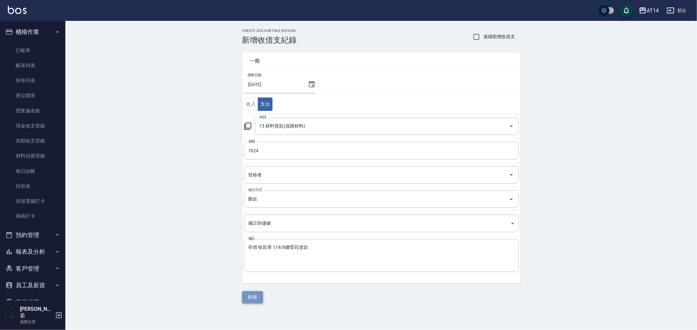
click at [252, 299] on button "新增" at bounding box center [252, 298] width 21 height 12
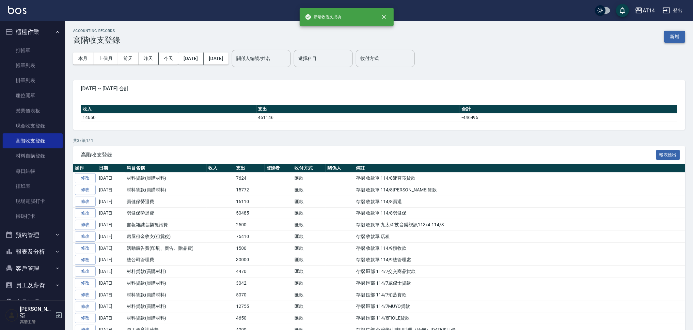
click at [674, 36] on button "新增" at bounding box center [675, 37] width 21 height 12
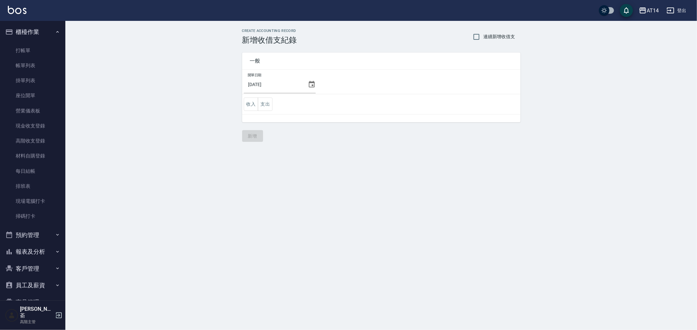
click at [309, 84] on icon at bounding box center [312, 85] width 8 height 8
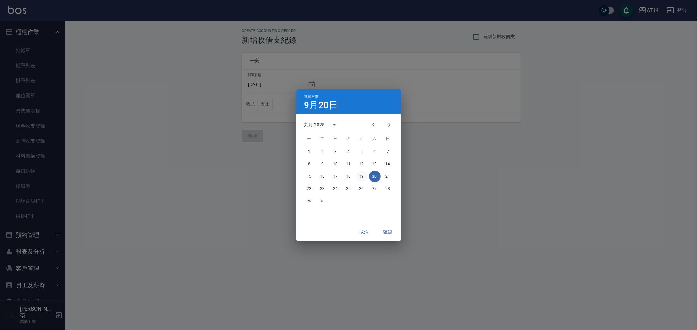
click at [360, 177] on button "19" at bounding box center [362, 177] width 12 height 12
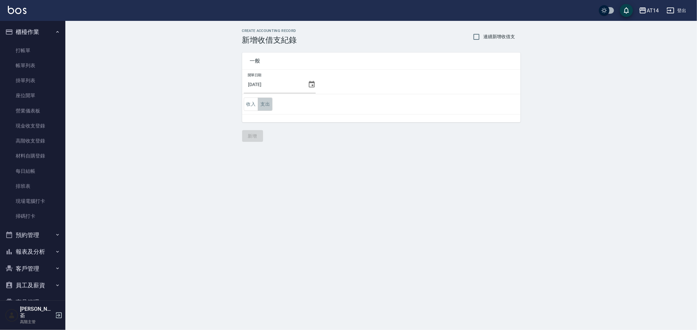
click at [265, 102] on button "支出" at bounding box center [265, 104] width 15 height 13
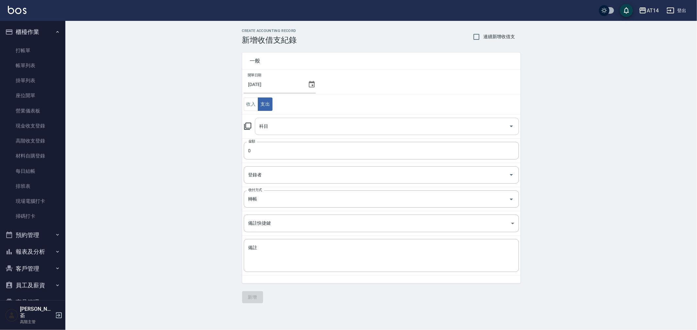
click at [287, 129] on input "科目" at bounding box center [382, 126] width 248 height 11
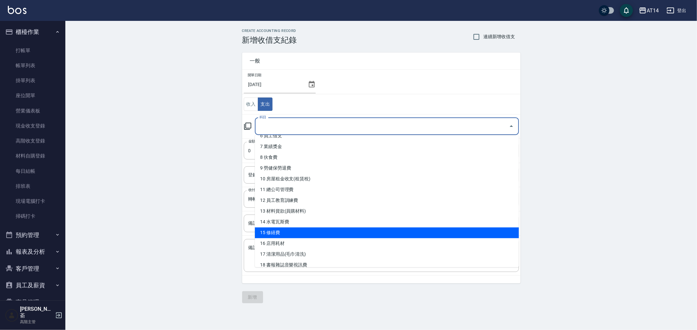
scroll to position [72, 0]
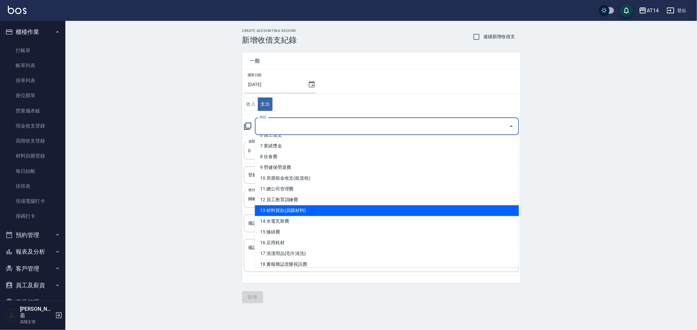
click at [331, 214] on li "13 材料貨款(員購材料)" at bounding box center [387, 210] width 264 height 11
type input "13 材料貨款(員購材料)"
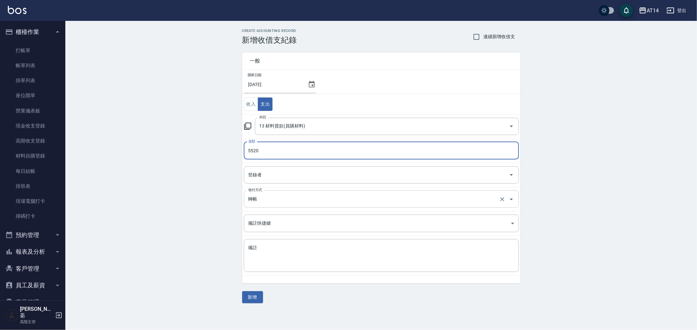
type input "5520"
click at [280, 198] on input "轉帳" at bounding box center [372, 199] width 251 height 11
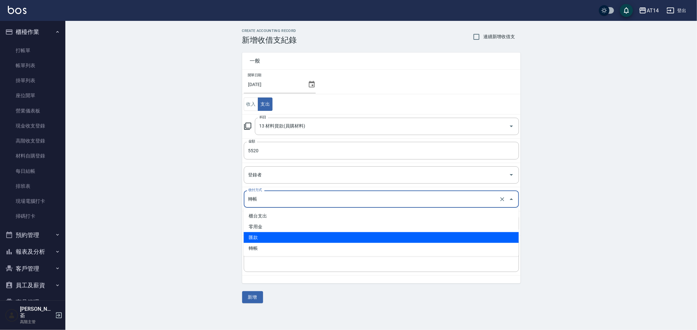
click at [283, 236] on li "匯款" at bounding box center [381, 237] width 275 height 11
type input "匯款"
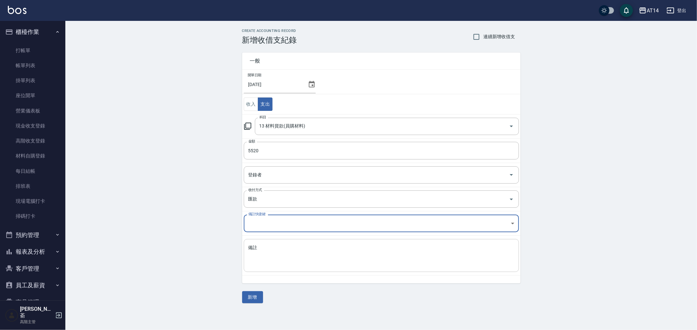
click at [281, 249] on textarea "備註" at bounding box center [381, 256] width 266 height 22
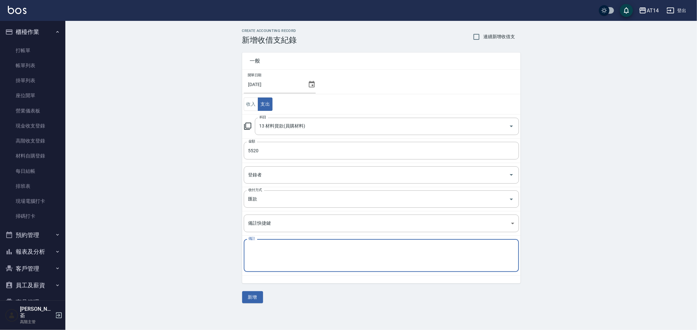
paste textarea "存摺 收款單 114/7[PERSON_NAME]貨款"
click at [293, 249] on textarea "存摺 收款單 114/7[PERSON_NAME]貨款" at bounding box center [381, 256] width 266 height 22
type textarea "存摺 收款單 114/8東億貨款"
click at [248, 298] on button "新增" at bounding box center [252, 298] width 21 height 12
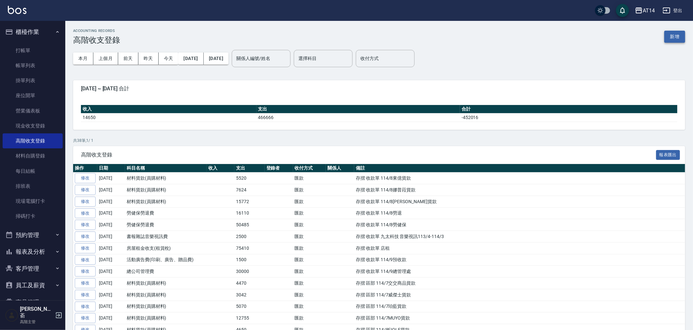
click at [675, 36] on button "新增" at bounding box center [675, 37] width 21 height 12
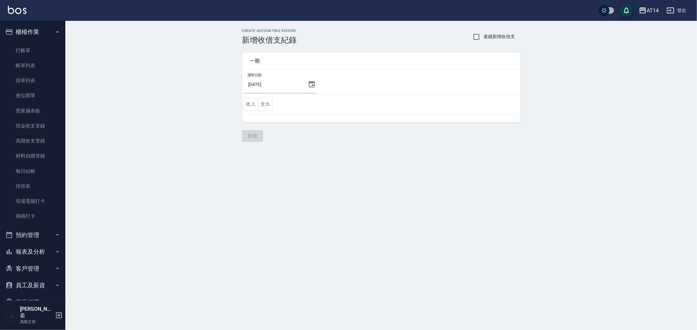
click at [308, 84] on icon at bounding box center [312, 85] width 8 height 8
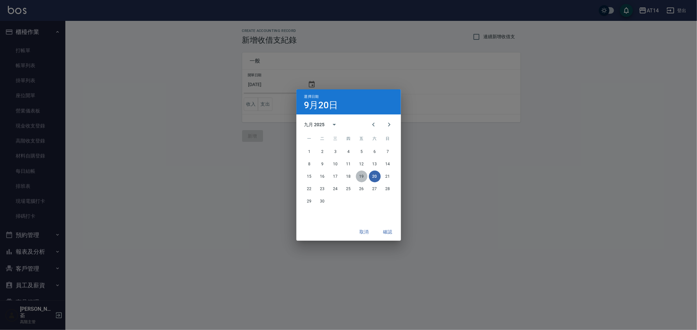
click at [358, 175] on button "19" at bounding box center [362, 177] width 12 height 12
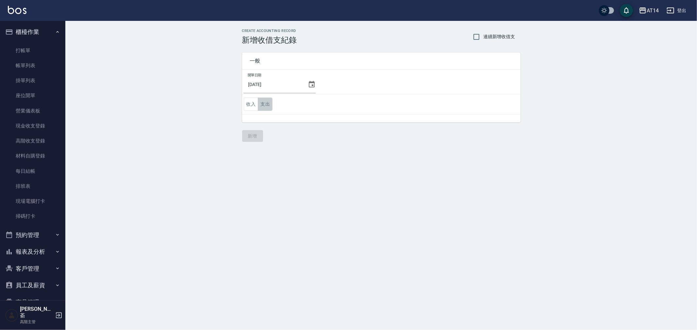
click at [263, 103] on button "支出" at bounding box center [265, 104] width 15 height 13
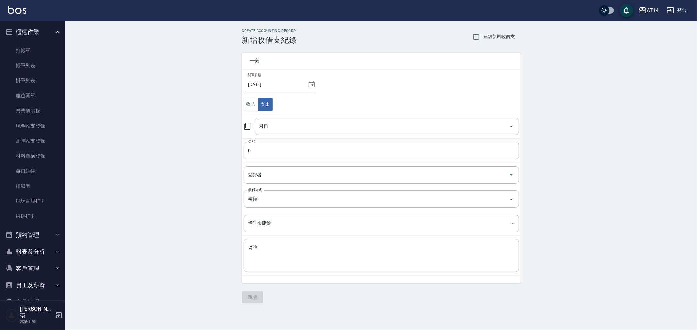
click at [293, 129] on input "科目" at bounding box center [382, 126] width 248 height 11
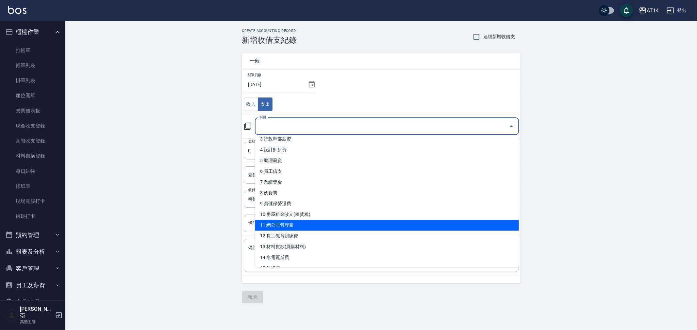
scroll to position [72, 0]
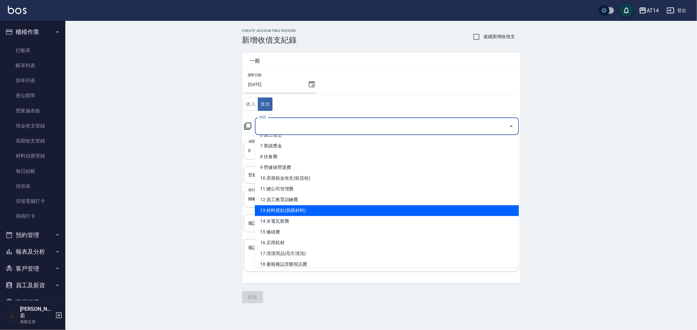
click at [337, 207] on li "13 材料貨款(員購材料)" at bounding box center [387, 210] width 264 height 11
type input "13 材料貨款(員購材料)"
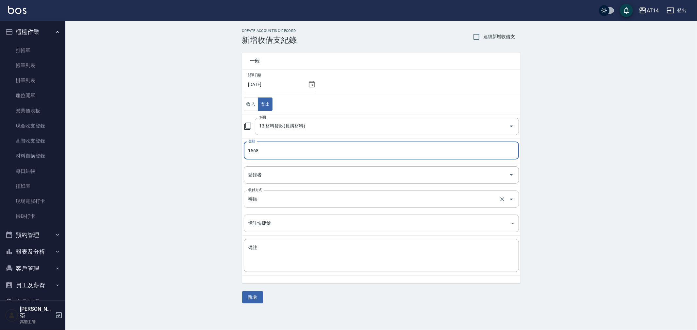
type input "1568"
click at [286, 201] on input "轉帳" at bounding box center [372, 199] width 251 height 11
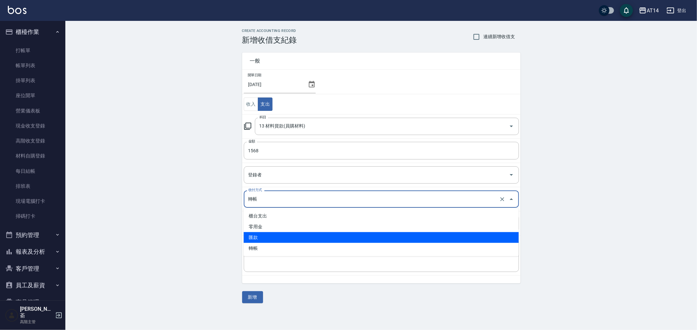
click at [287, 237] on li "匯款" at bounding box center [381, 237] width 275 height 11
type input "匯款"
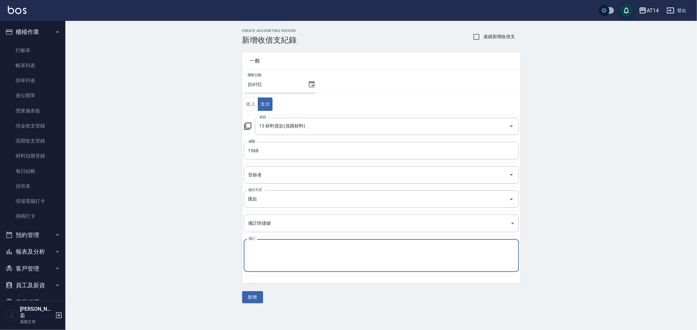
click at [273, 256] on textarea "備註" at bounding box center [381, 256] width 266 height 22
paste textarea "存摺 收款單 114/7[PERSON_NAME]貨款"
click at [295, 248] on textarea "存摺 收款單 114/7[PERSON_NAME]貨款" at bounding box center [381, 256] width 266 height 22
type textarea "存摺 收款單 114/8[PERSON_NAME]貨款"
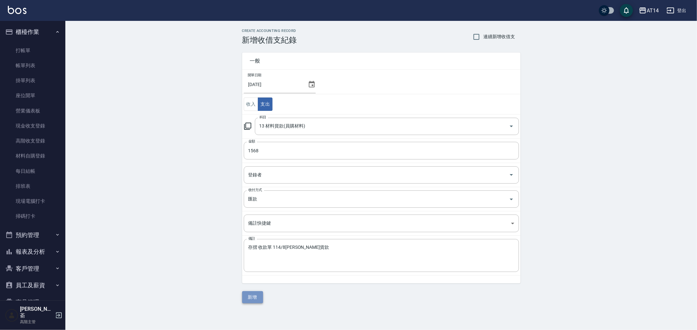
click at [255, 296] on button "新增" at bounding box center [252, 298] width 21 height 12
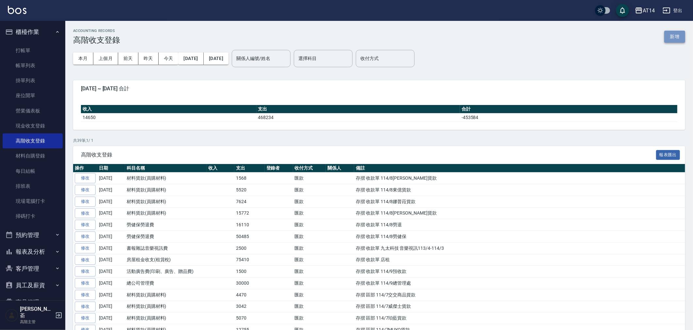
click at [680, 35] on button "新增" at bounding box center [675, 37] width 21 height 12
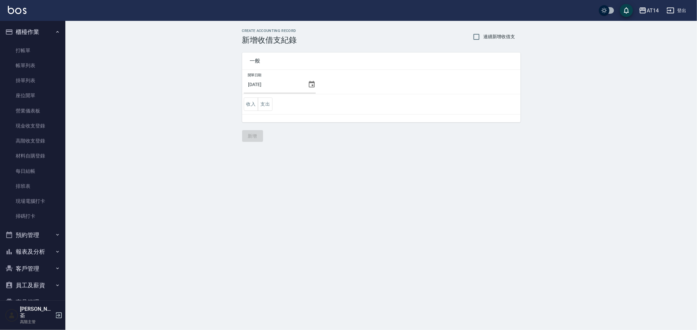
click at [309, 82] on icon at bounding box center [312, 84] width 6 height 7
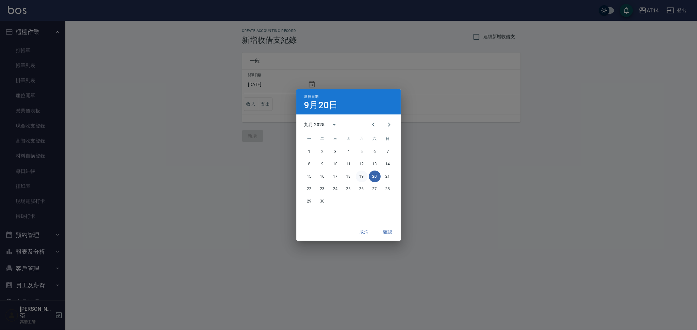
click at [356, 174] on button "19" at bounding box center [362, 177] width 12 height 12
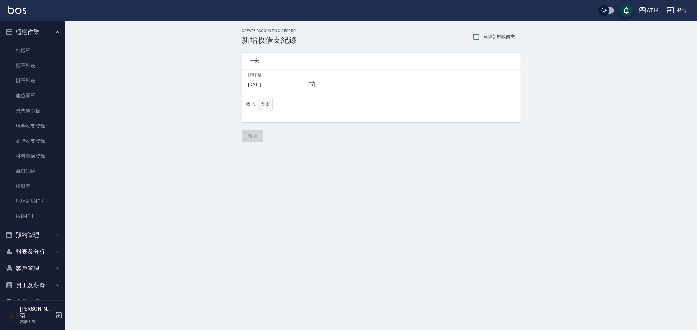
click at [267, 104] on button "支出" at bounding box center [265, 104] width 15 height 13
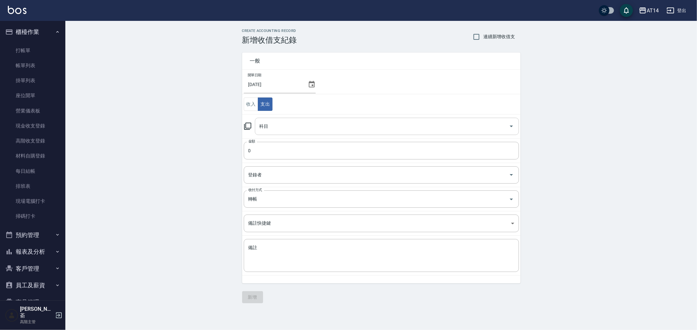
click at [296, 129] on input "科目" at bounding box center [382, 126] width 248 height 11
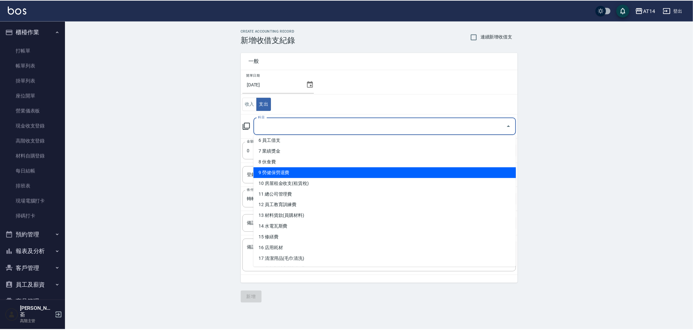
scroll to position [72, 0]
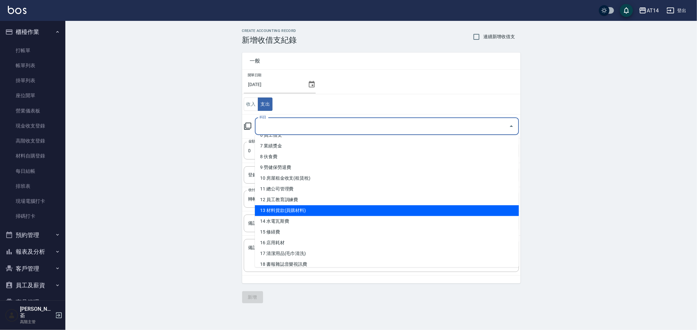
click at [335, 210] on li "13 材料貨款(員購材料)" at bounding box center [387, 210] width 264 height 11
type input "13 材料貨款(員購材料)"
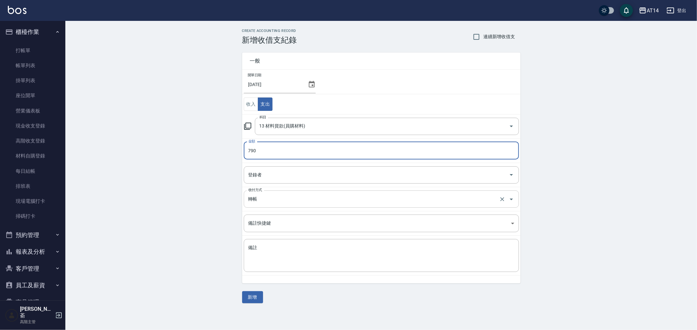
type input "790"
click at [283, 202] on input "轉帳" at bounding box center [372, 199] width 251 height 11
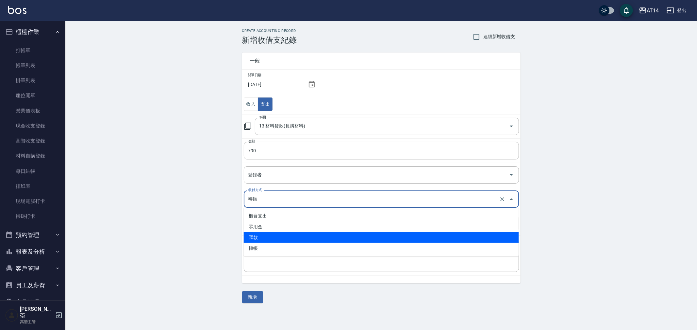
click at [291, 237] on li "匯款" at bounding box center [381, 237] width 275 height 11
type input "匯款"
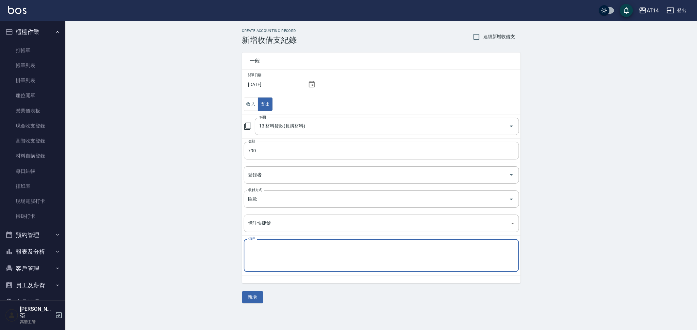
click at [285, 256] on textarea "備註" at bounding box center [381, 256] width 266 height 22
paste textarea "存摺 收款單 114/7[PERSON_NAME]貨款"
click at [292, 248] on textarea "存摺 收款單 114/7[PERSON_NAME]貨款" at bounding box center [381, 256] width 266 height 22
type textarea "存摺 收款單 114/8鴻果貨款"
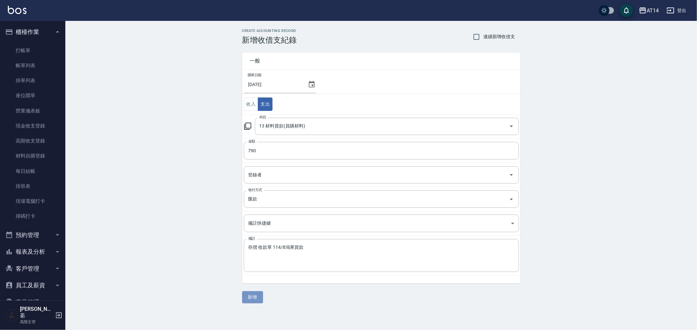
click at [256, 298] on button "新增" at bounding box center [252, 298] width 21 height 12
